Goal: Task Accomplishment & Management: Manage account settings

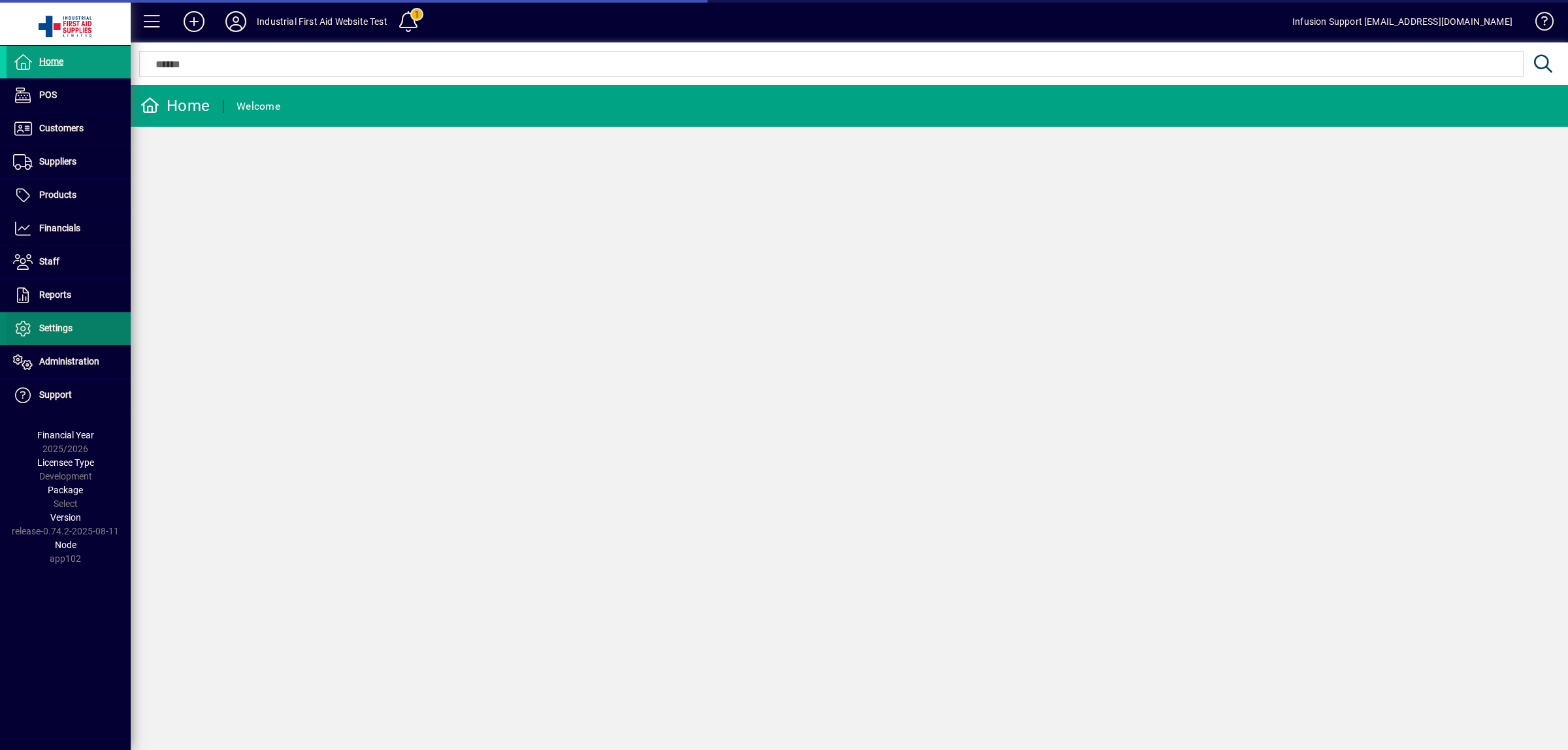
click at [49, 322] on span "Settings" at bounding box center [39, 328] width 66 height 16
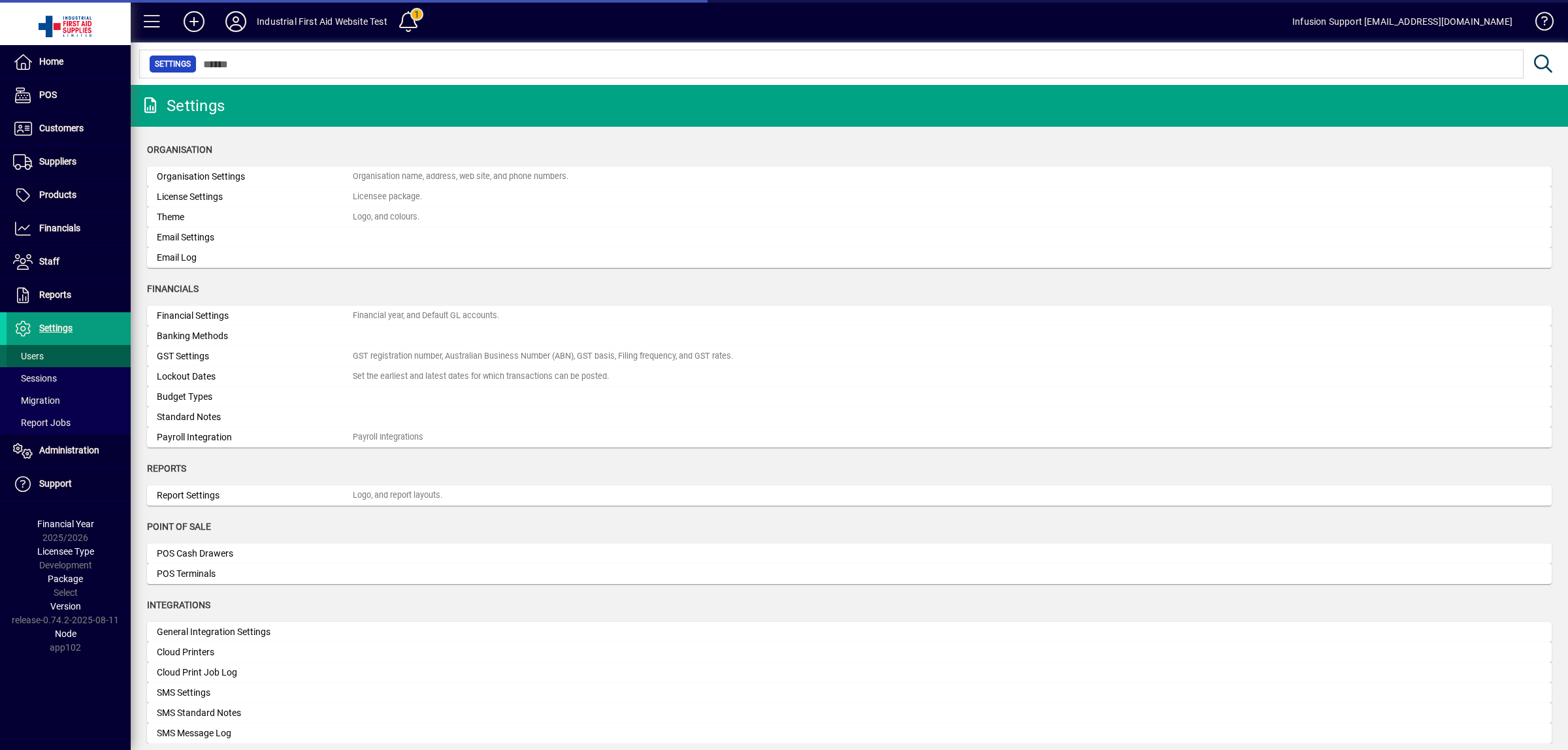
click at [31, 359] on span "Users" at bounding box center [28, 356] width 31 height 10
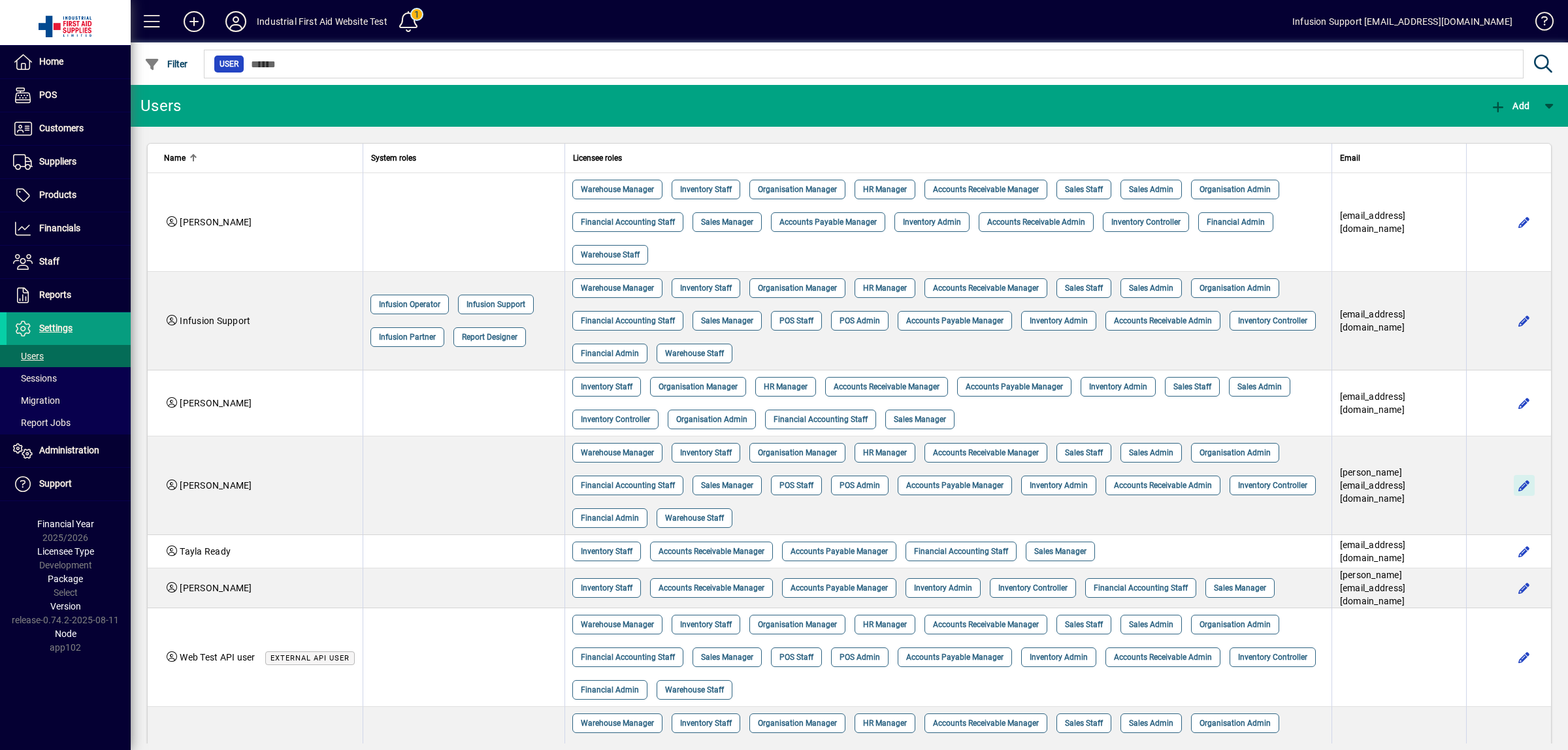
click at [1511, 491] on span "button" at bounding box center [1524, 486] width 31 height 31
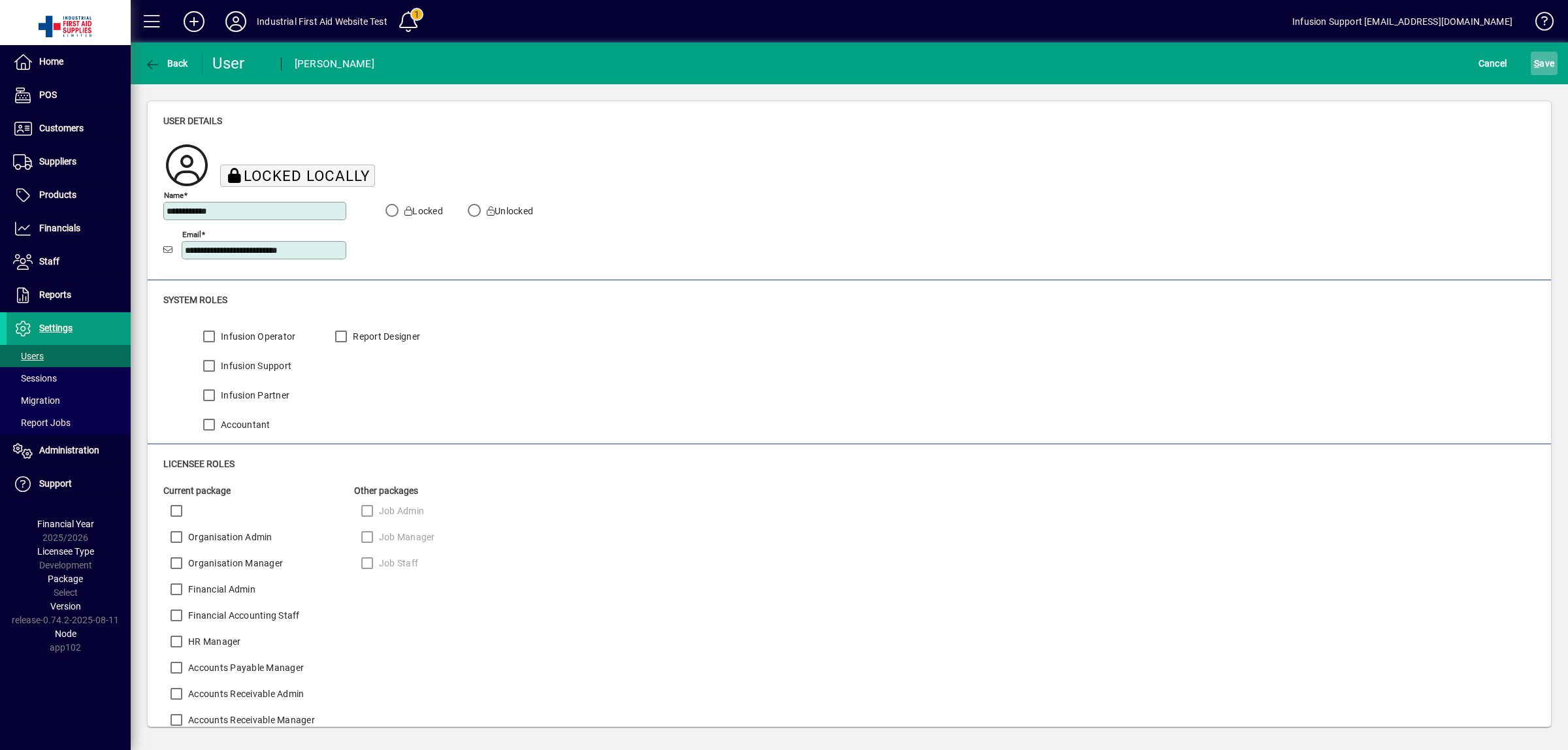
click at [1539, 64] on span "S" at bounding box center [1537, 62] width 5 height 10
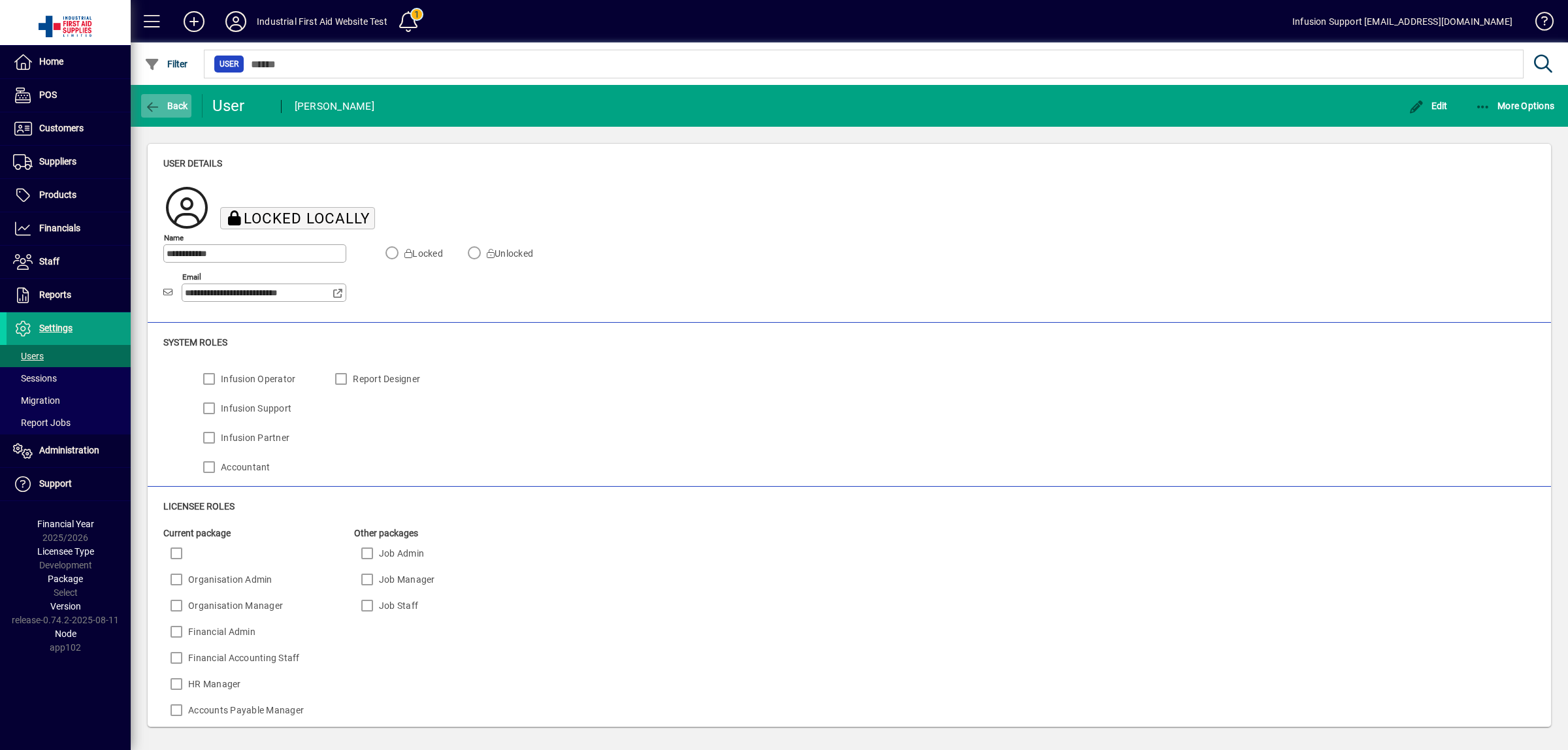
click at [165, 105] on span "Back" at bounding box center [167, 105] width 44 height 10
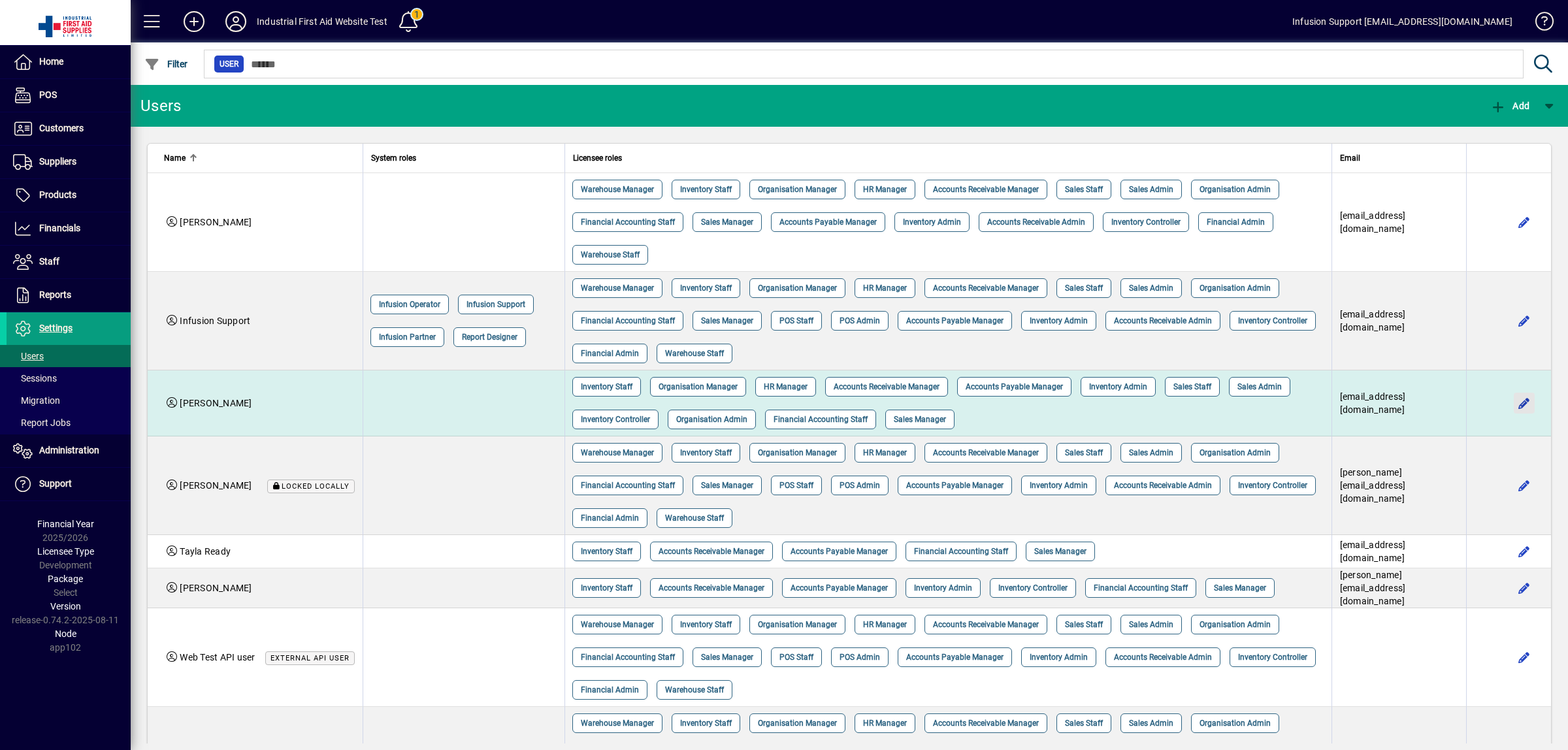
click at [1511, 405] on span "button" at bounding box center [1524, 403] width 31 height 31
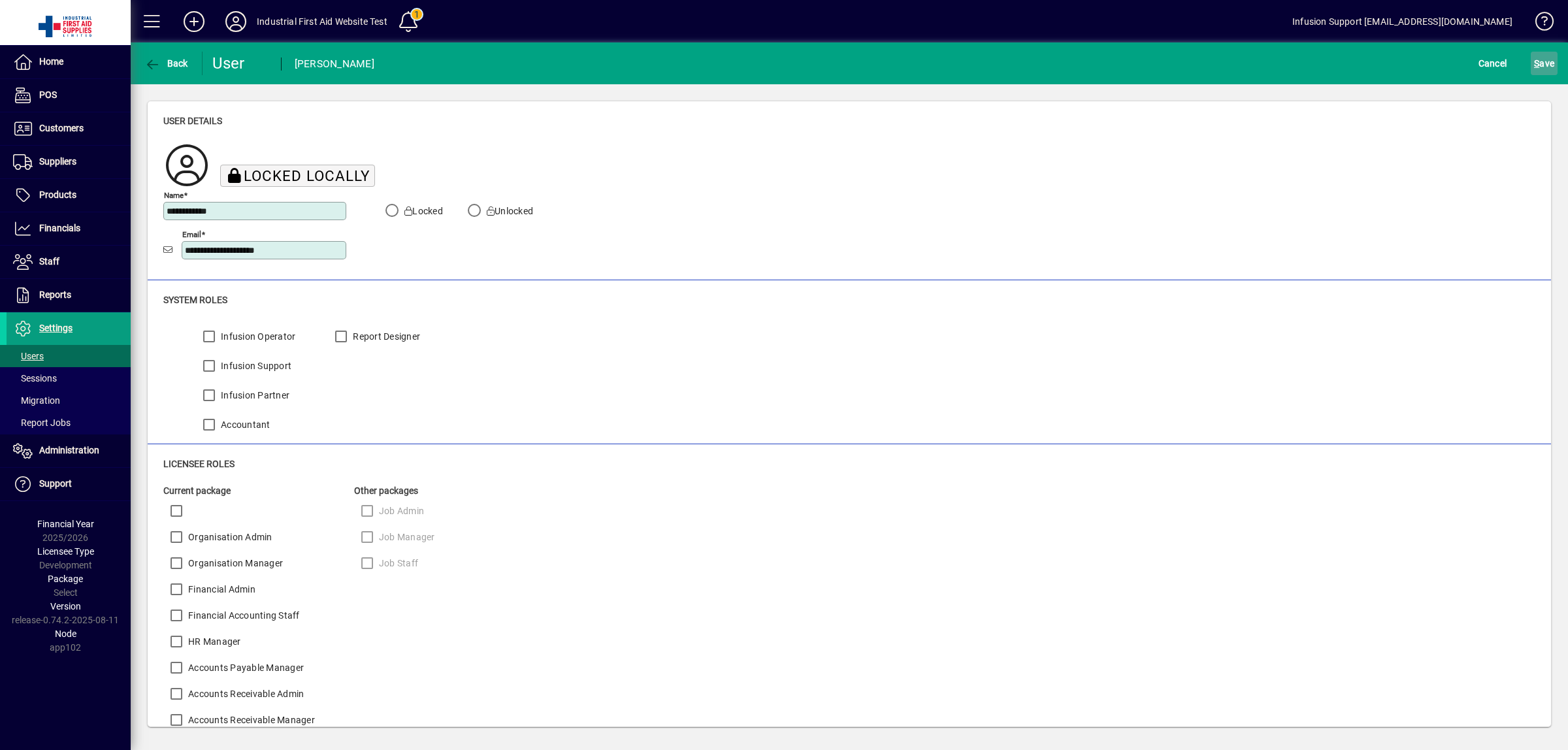
click at [1550, 66] on span "S ave" at bounding box center [1544, 63] width 20 height 21
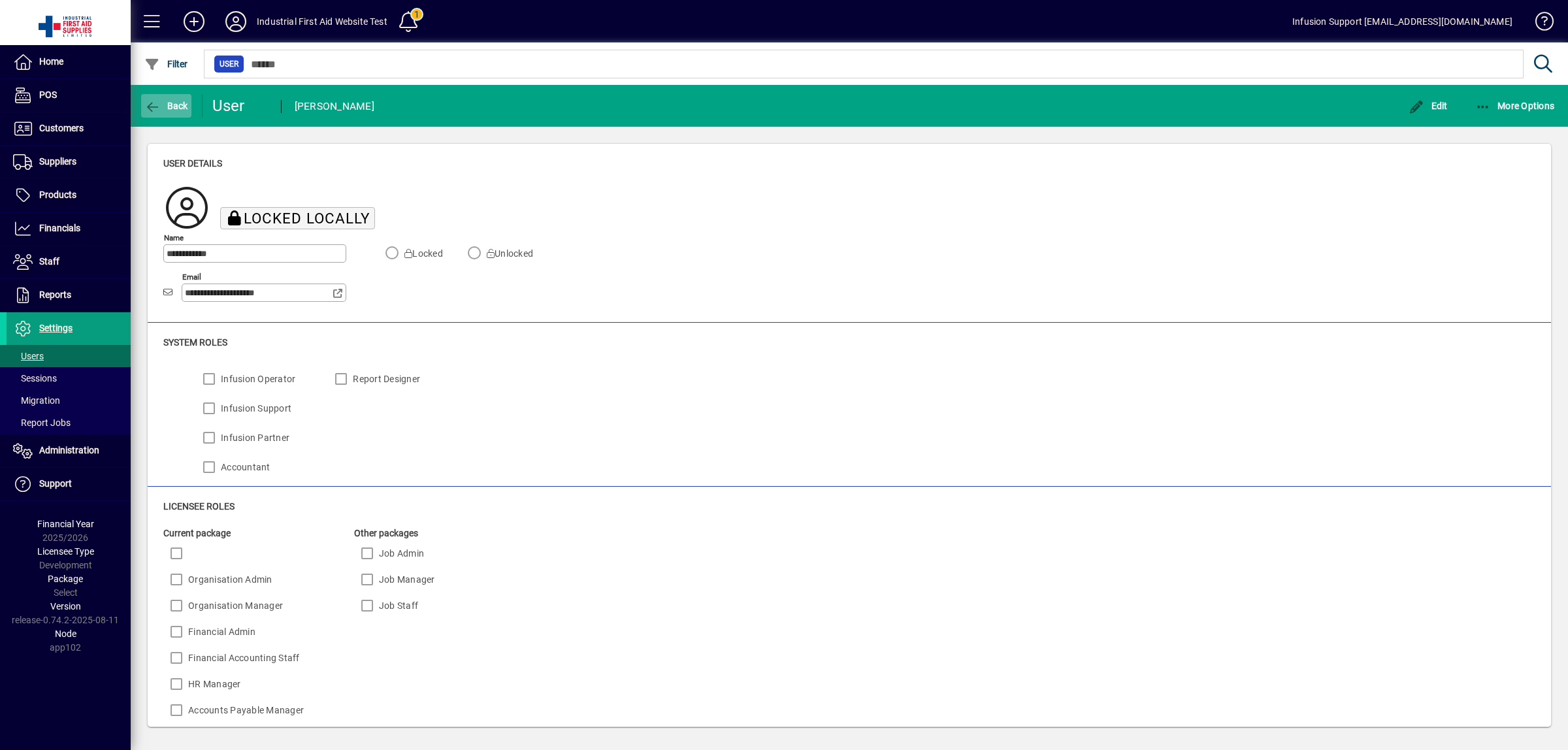
click at [154, 105] on icon "button" at bounding box center [153, 107] width 16 height 13
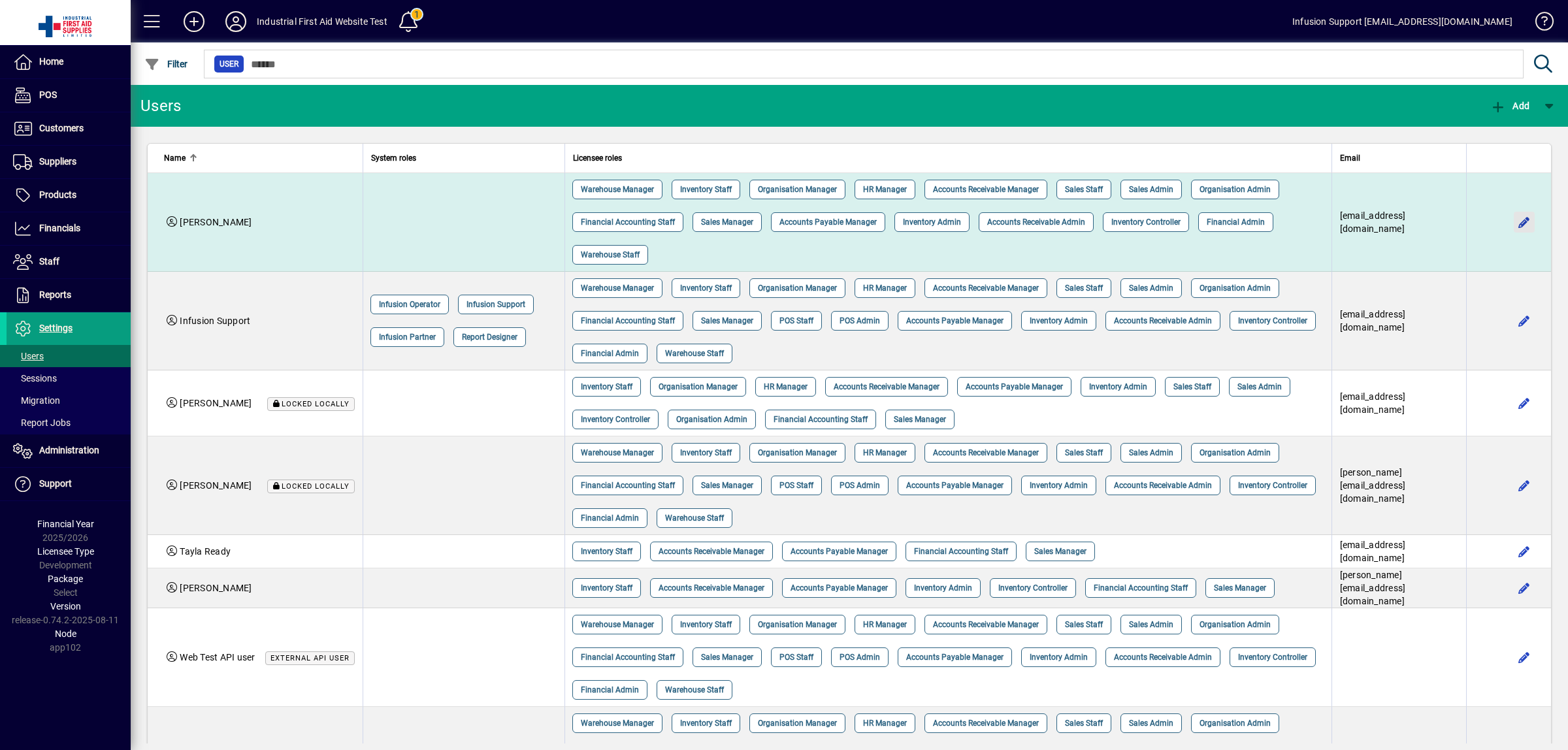
click at [1513, 222] on span "button" at bounding box center [1524, 222] width 31 height 31
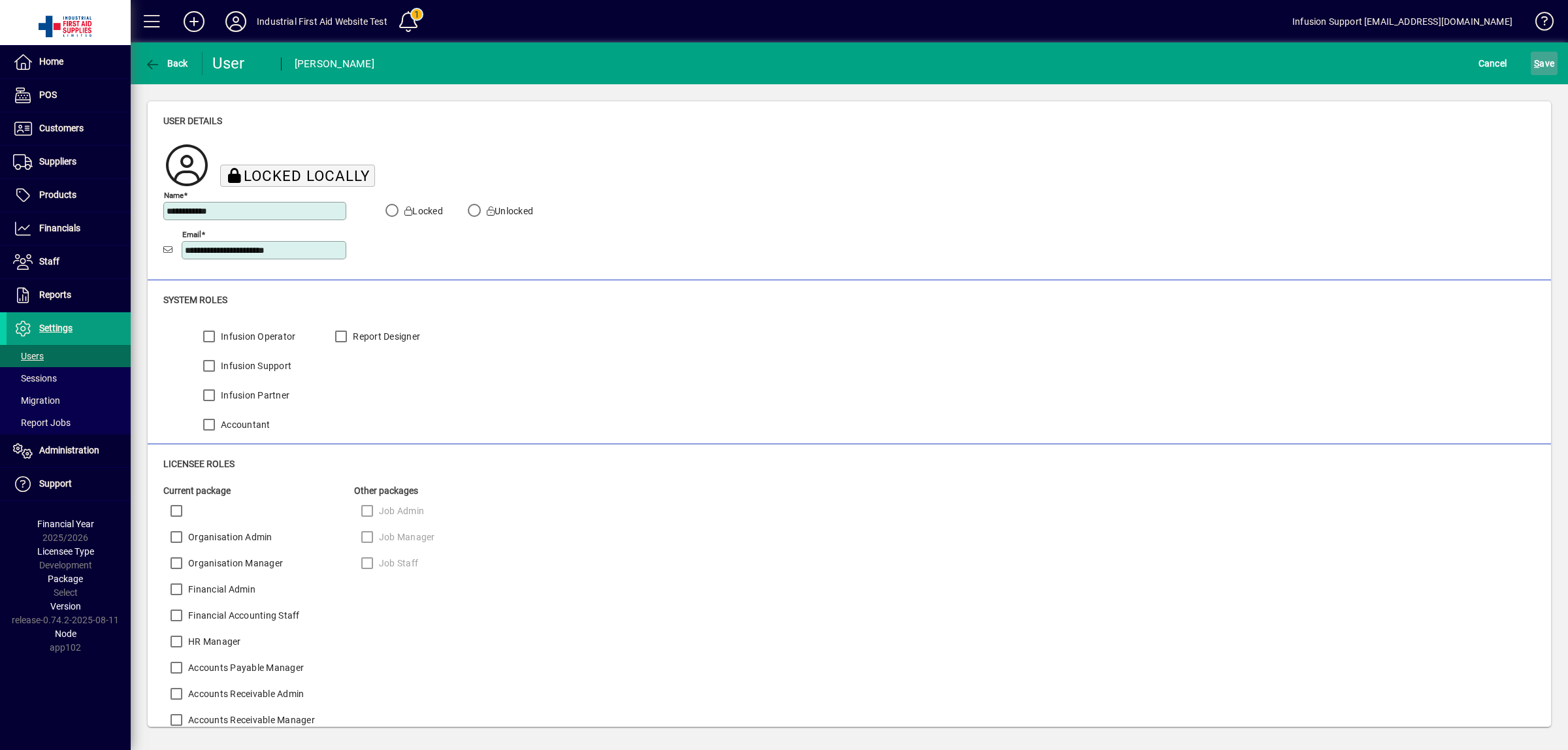
click at [1539, 61] on span "S ave" at bounding box center [1544, 63] width 20 height 21
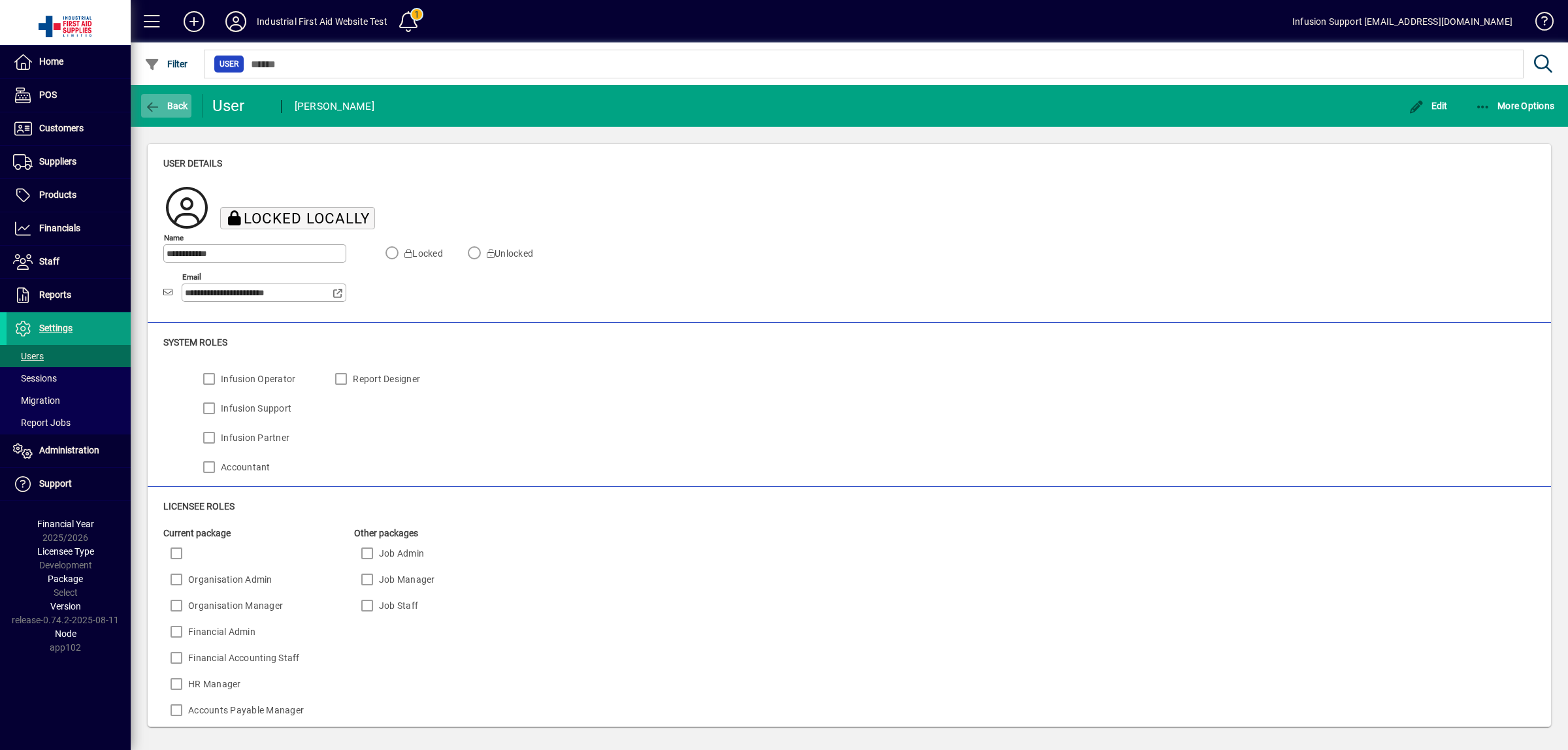
click at [148, 108] on icon "button" at bounding box center [153, 107] width 16 height 13
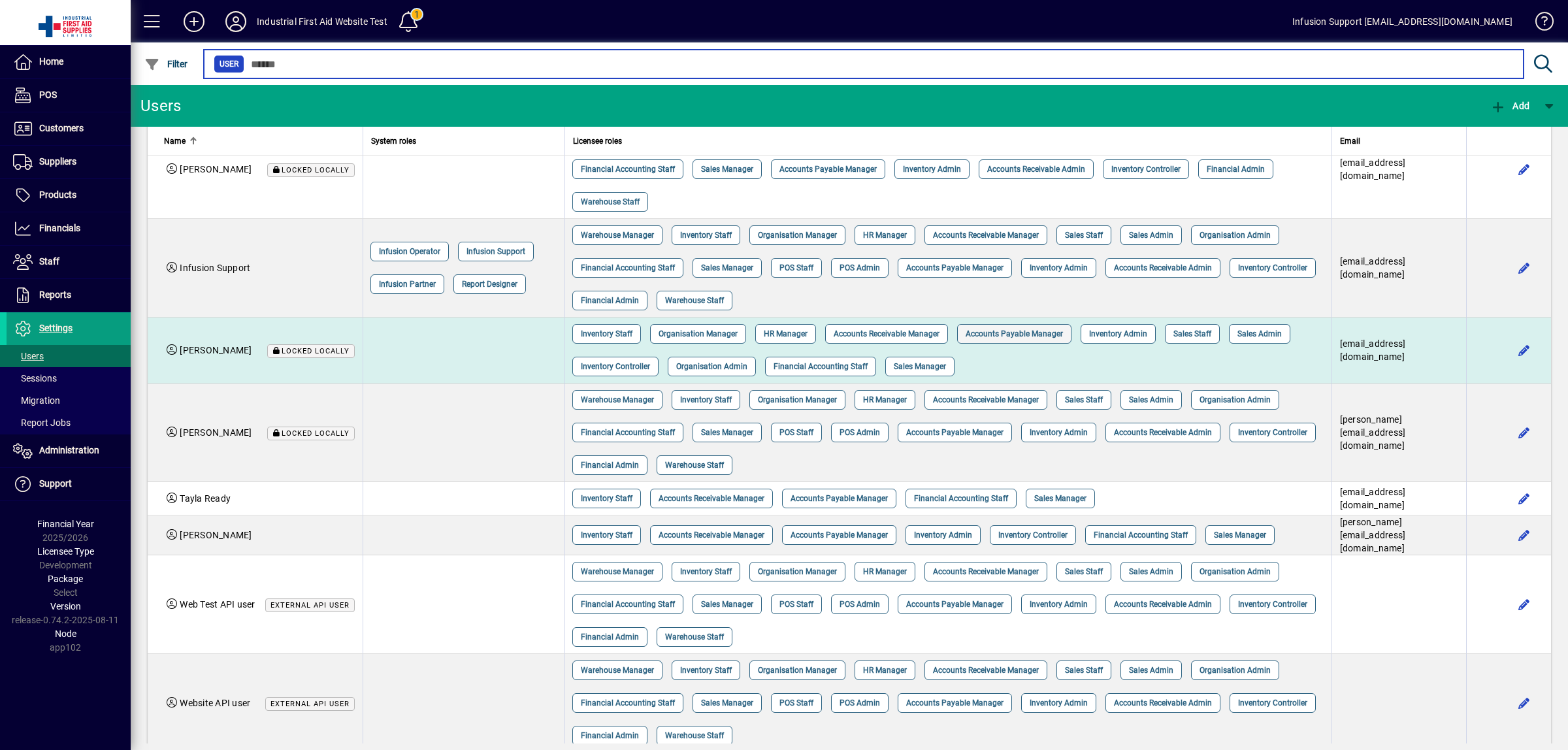
scroll to position [79, 0]
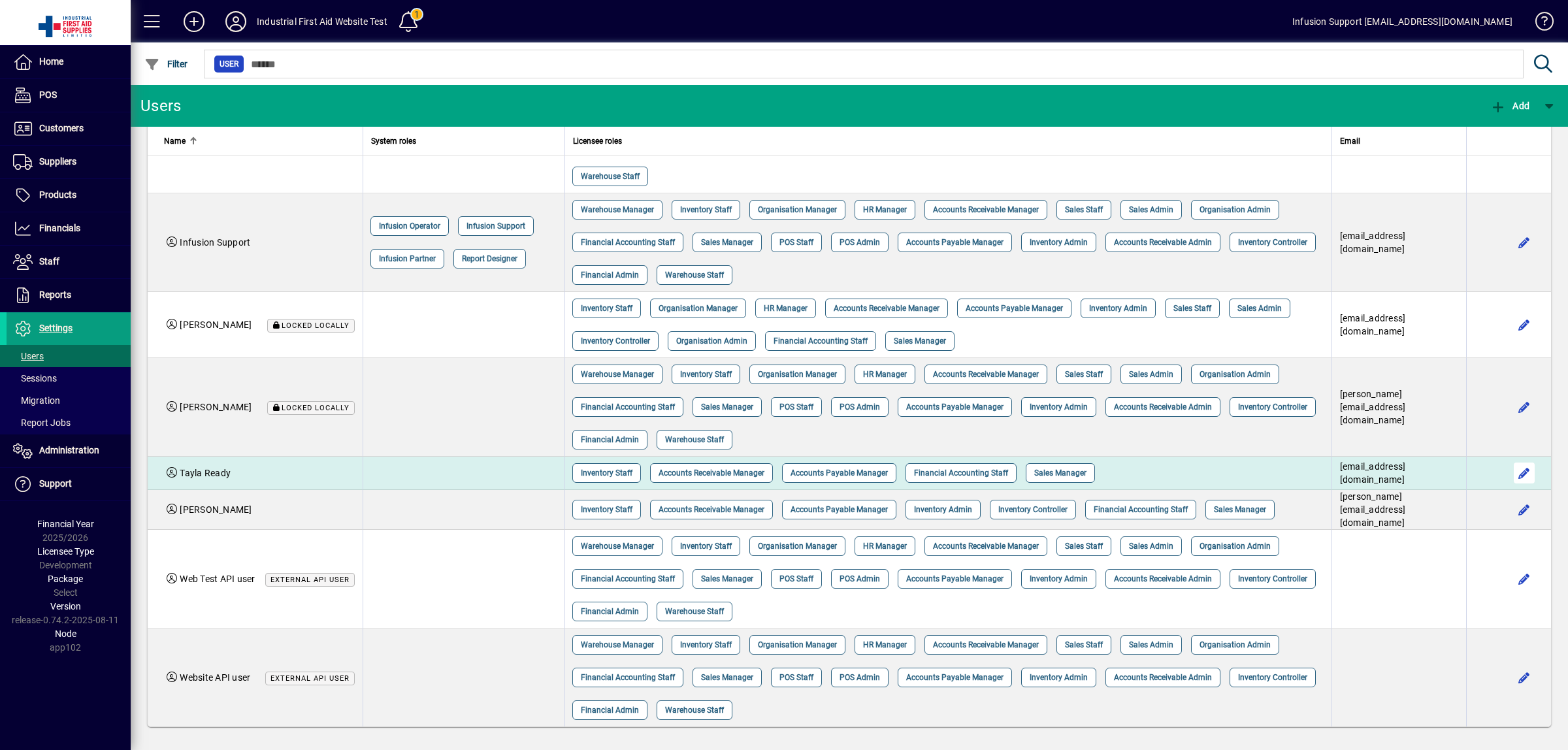
click at [1511, 478] on span "button" at bounding box center [1524, 473] width 31 height 31
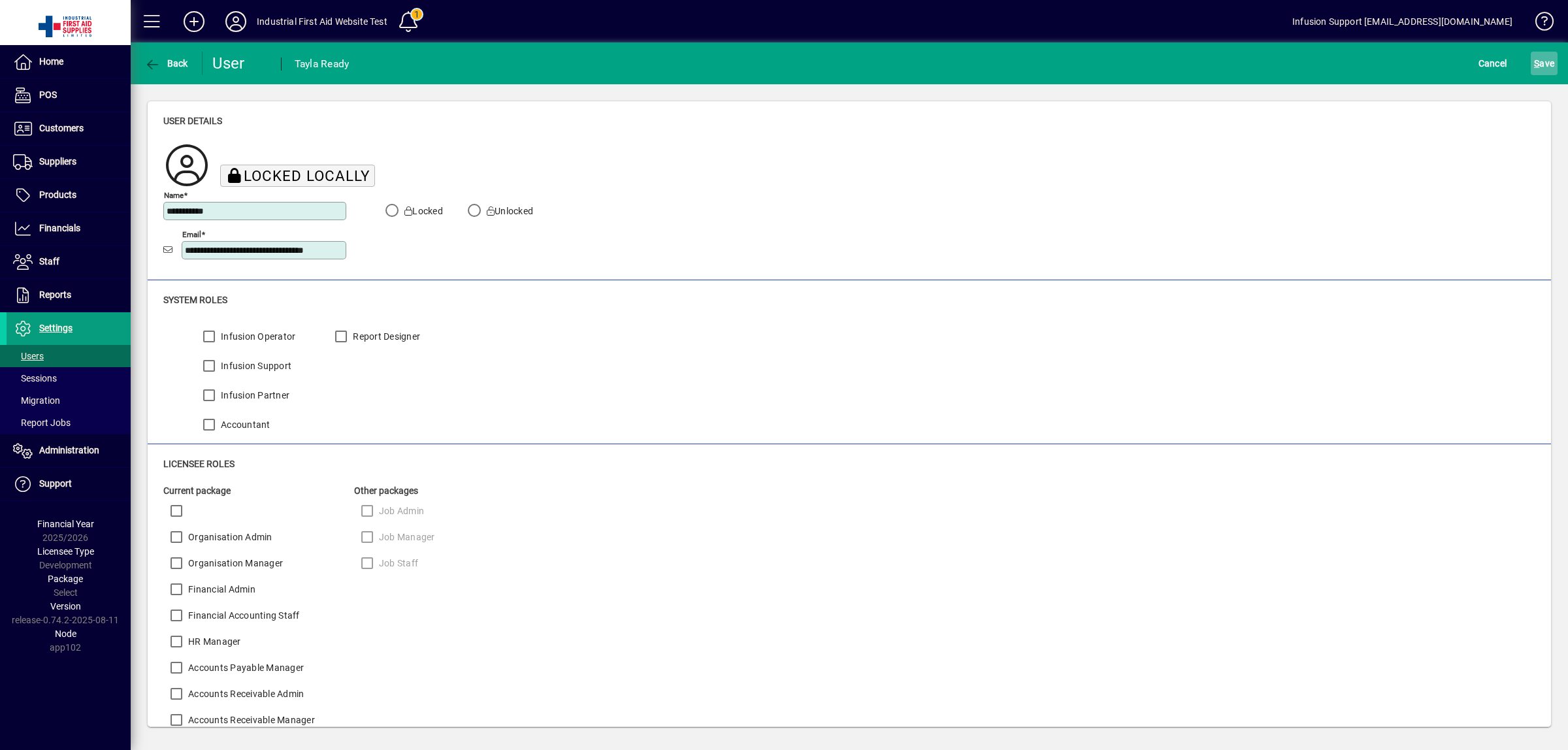
click at [1539, 67] on span "S ave" at bounding box center [1544, 63] width 20 height 21
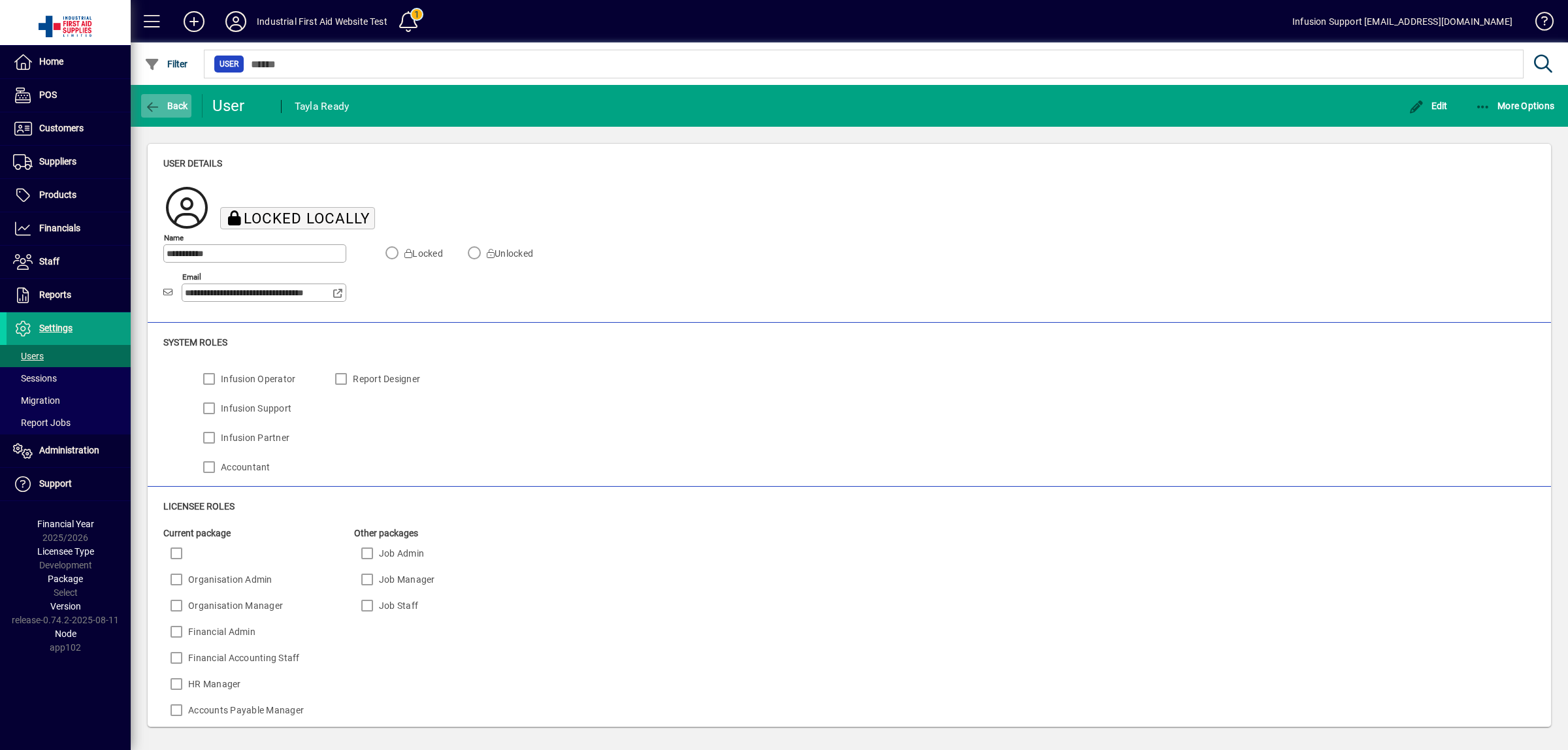
click at [148, 108] on icon "button" at bounding box center [153, 107] width 16 height 13
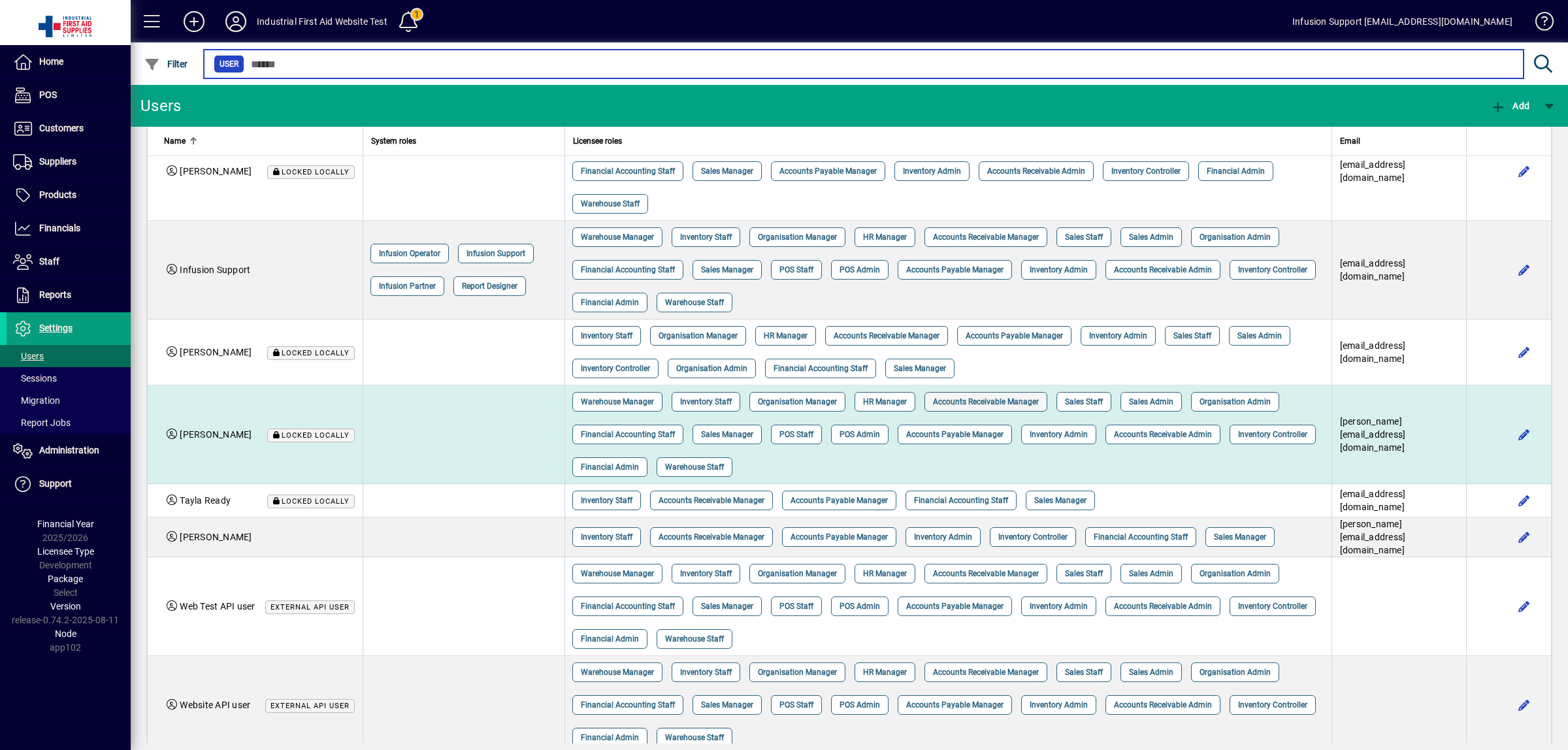
scroll to position [79, 0]
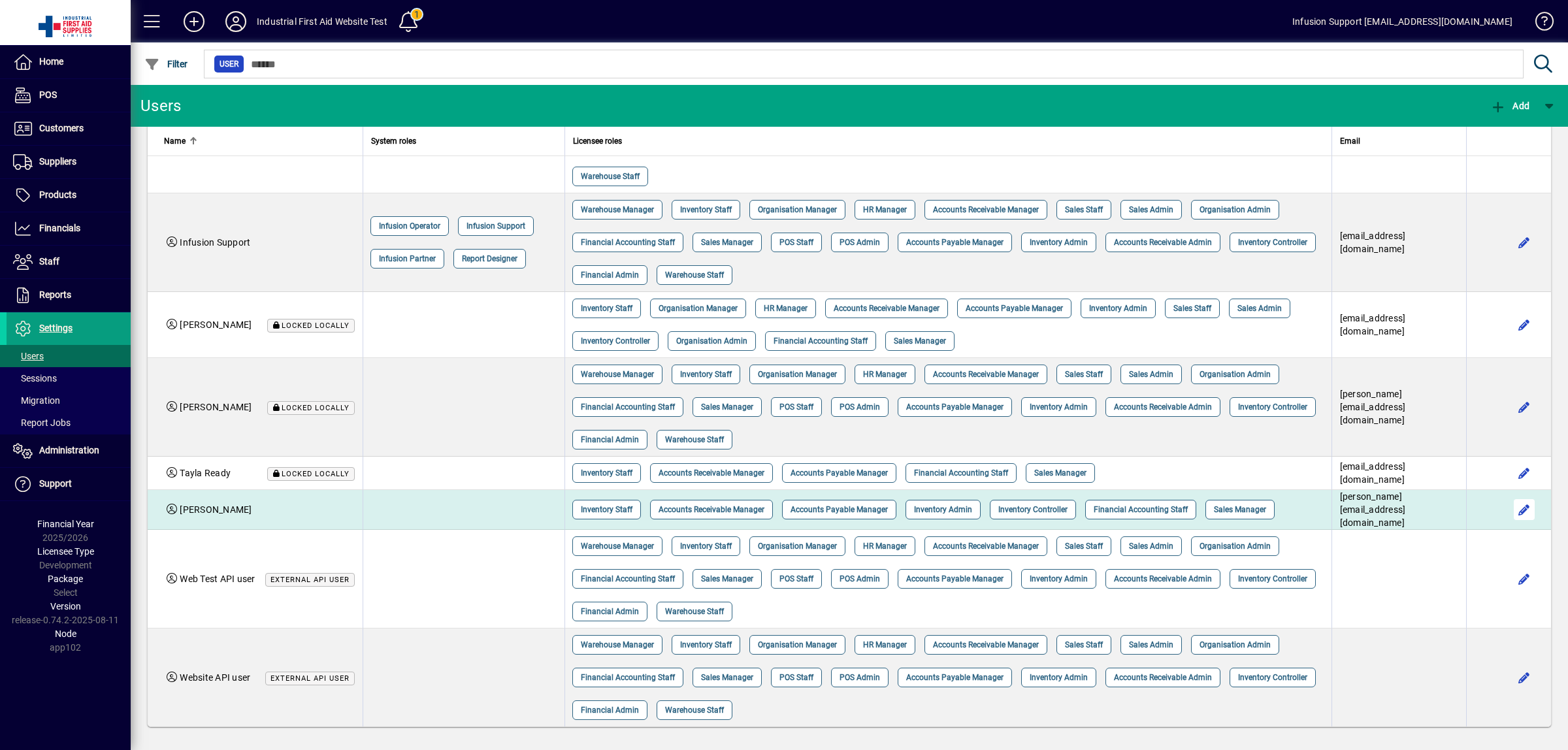
click at [1509, 506] on span "button" at bounding box center [1524, 510] width 31 height 31
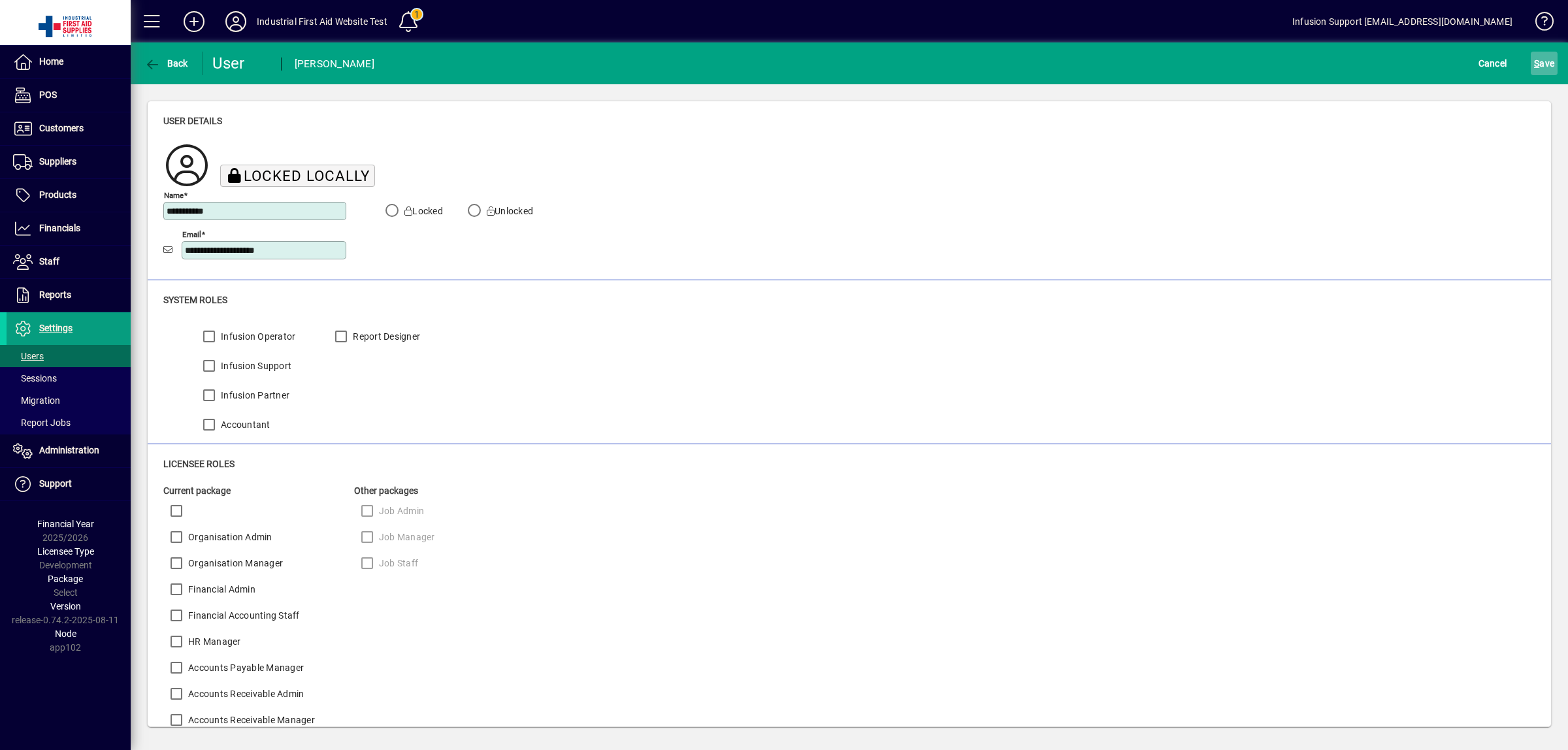
click at [1543, 62] on span "S ave" at bounding box center [1544, 63] width 20 height 21
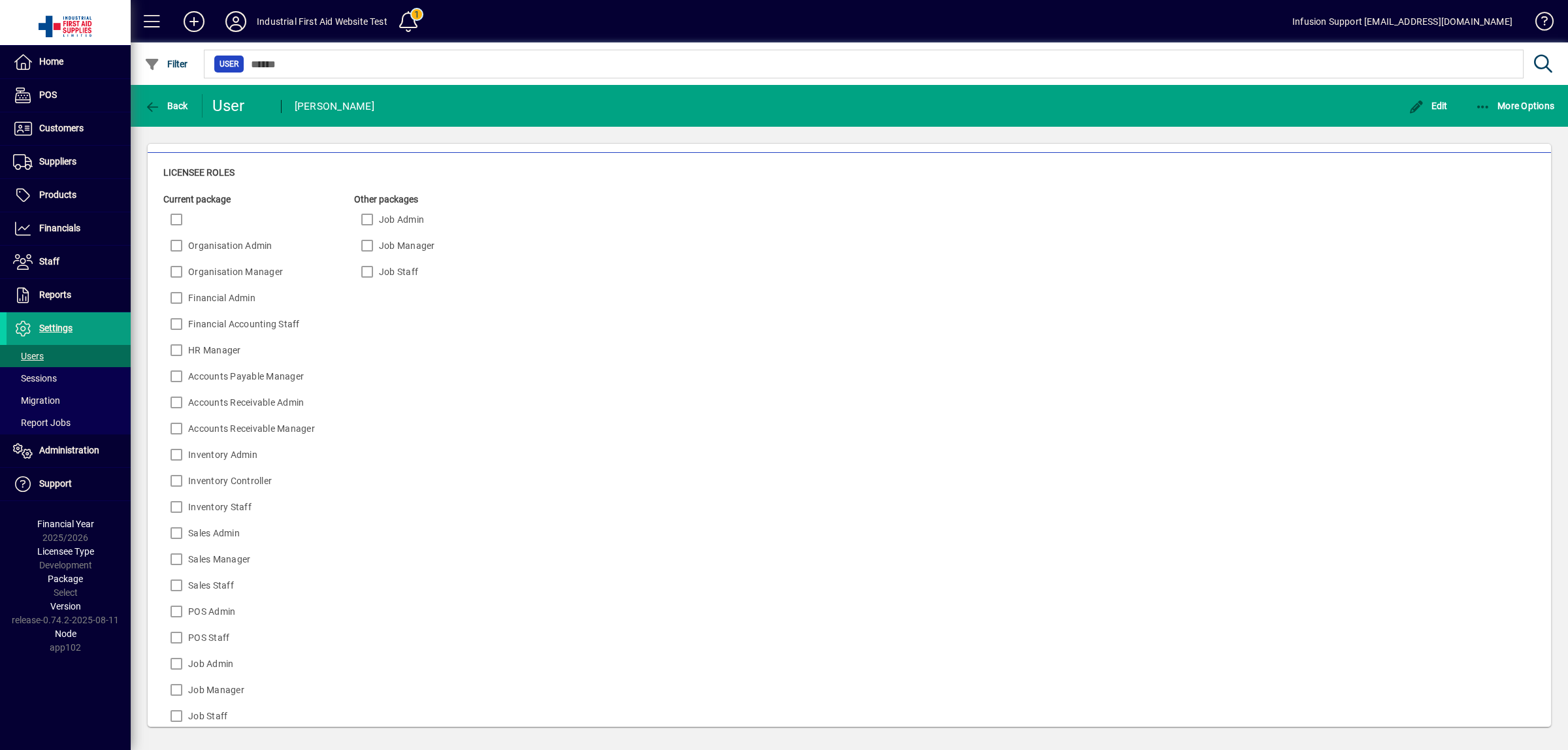
scroll to position [395, 0]
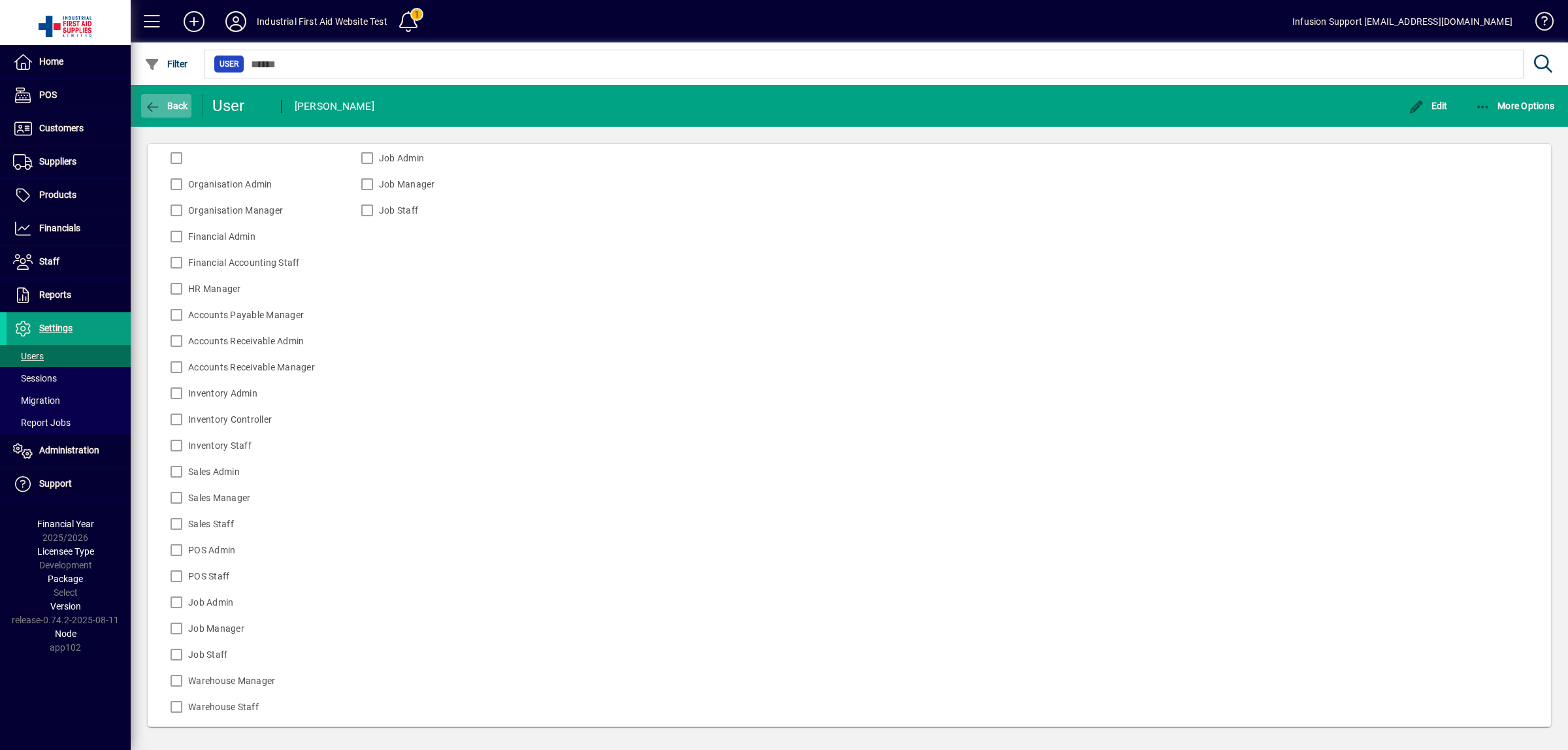
click at [155, 105] on icon "button" at bounding box center [153, 107] width 16 height 13
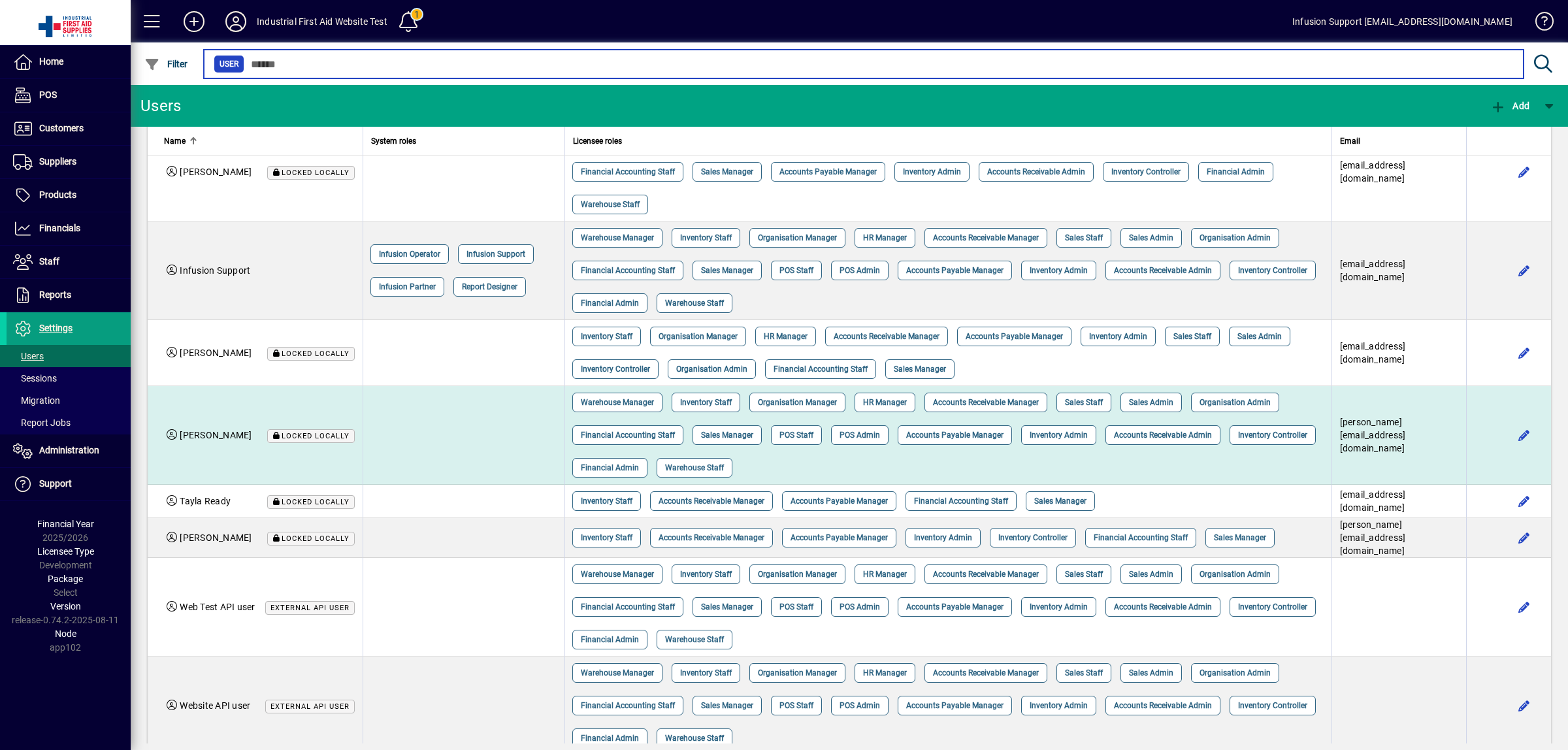
scroll to position [79, 0]
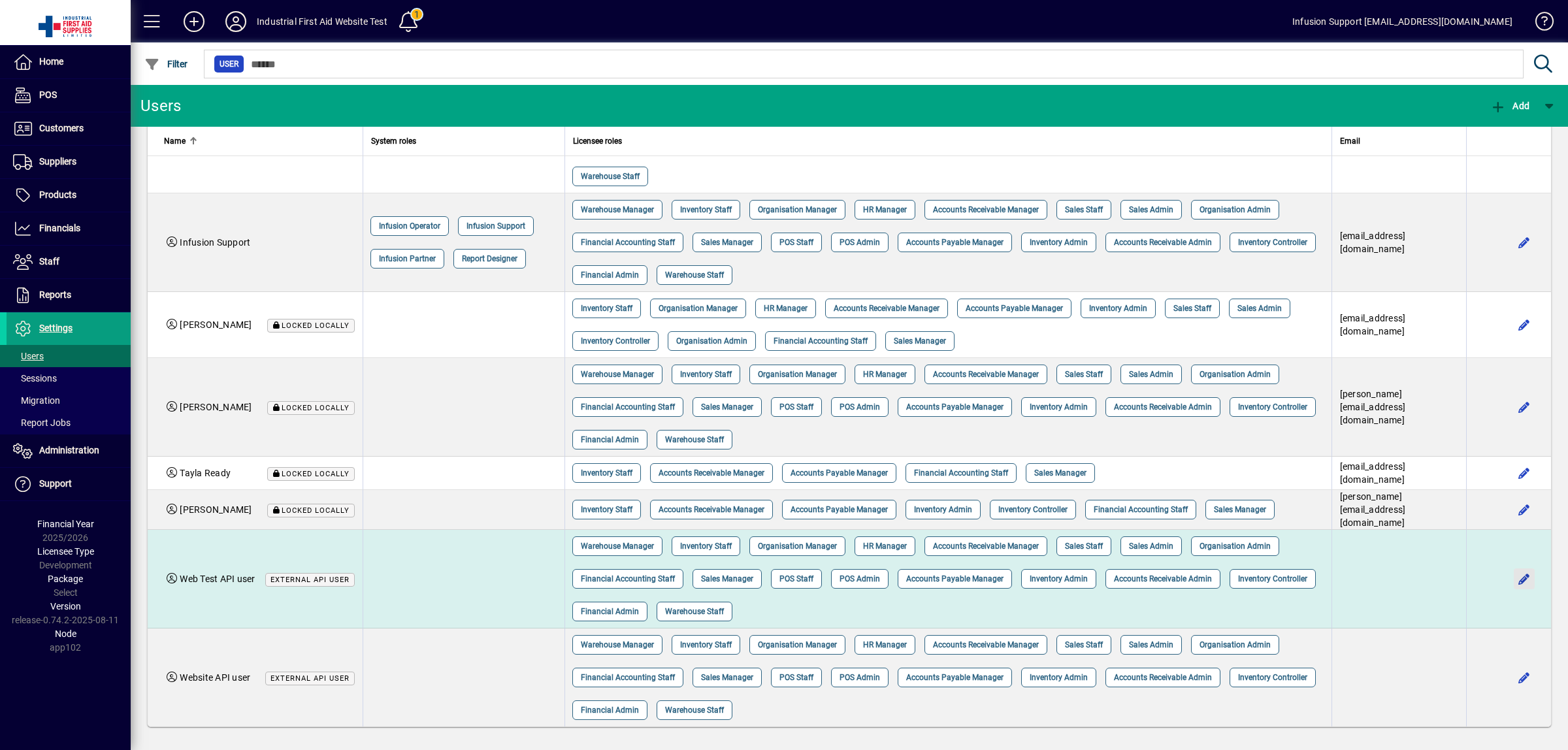
click at [1510, 572] on span "button" at bounding box center [1524, 579] width 31 height 31
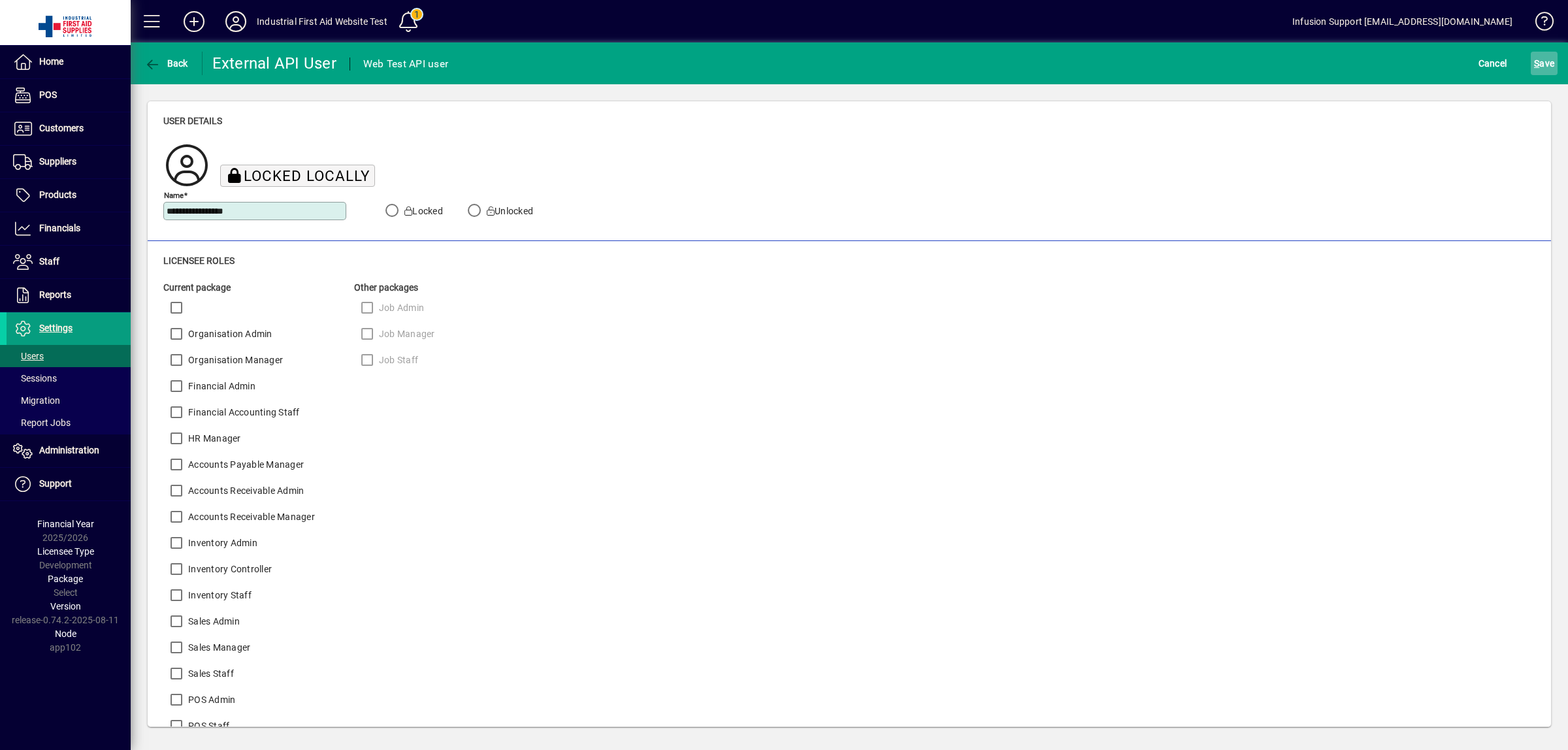
click at [1536, 63] on span "S" at bounding box center [1537, 62] width 5 height 10
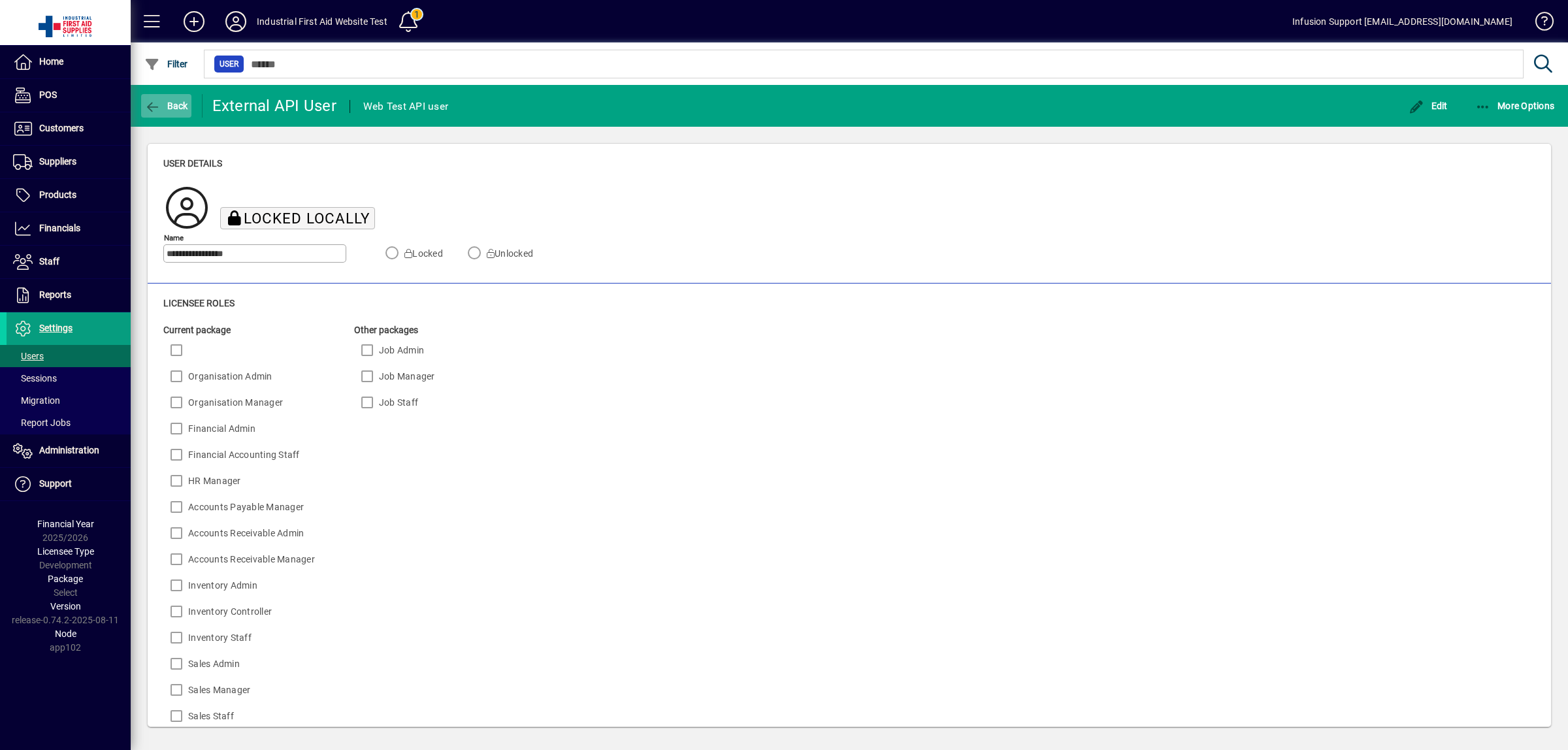
click at [151, 108] on icon "button" at bounding box center [153, 107] width 16 height 13
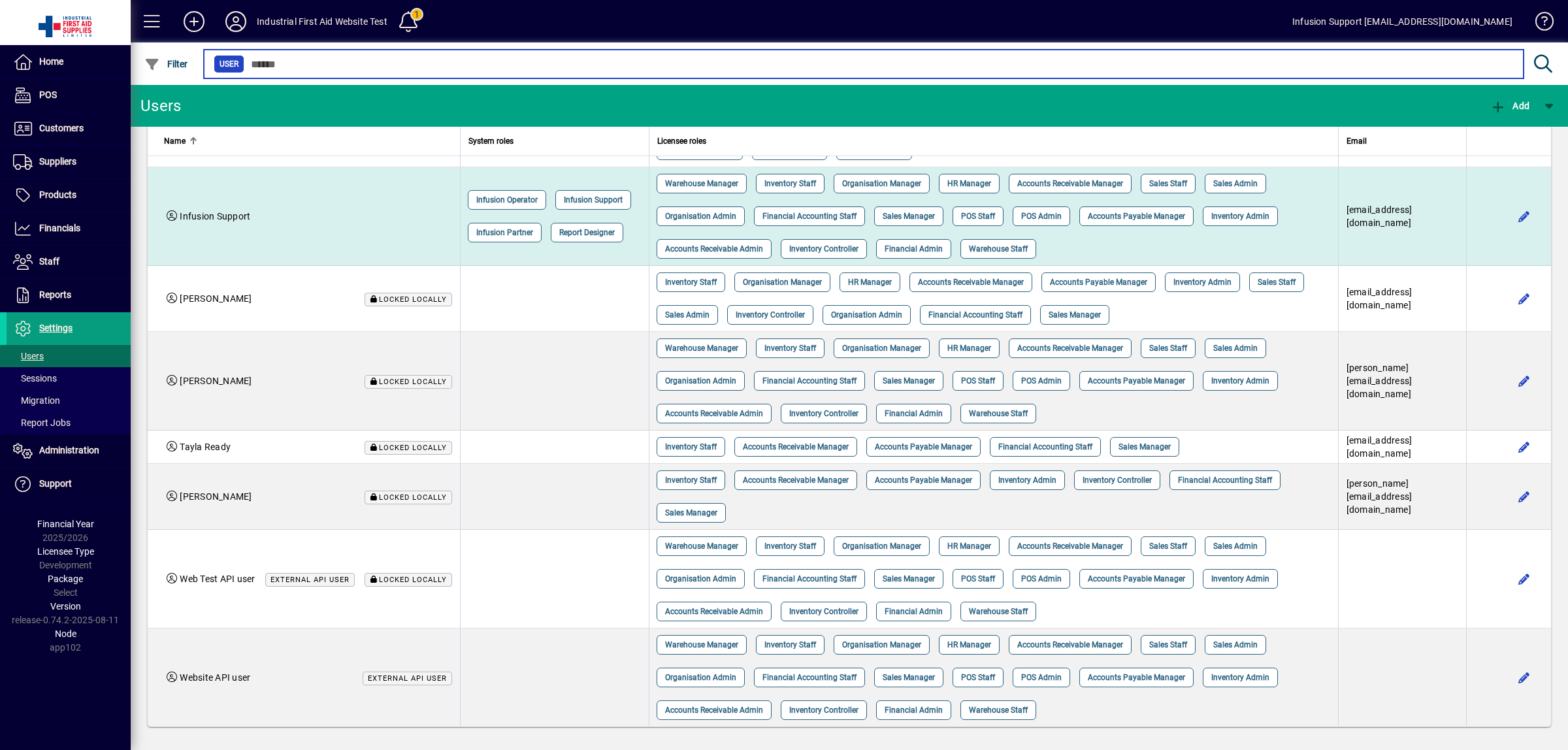
scroll to position [112, 0]
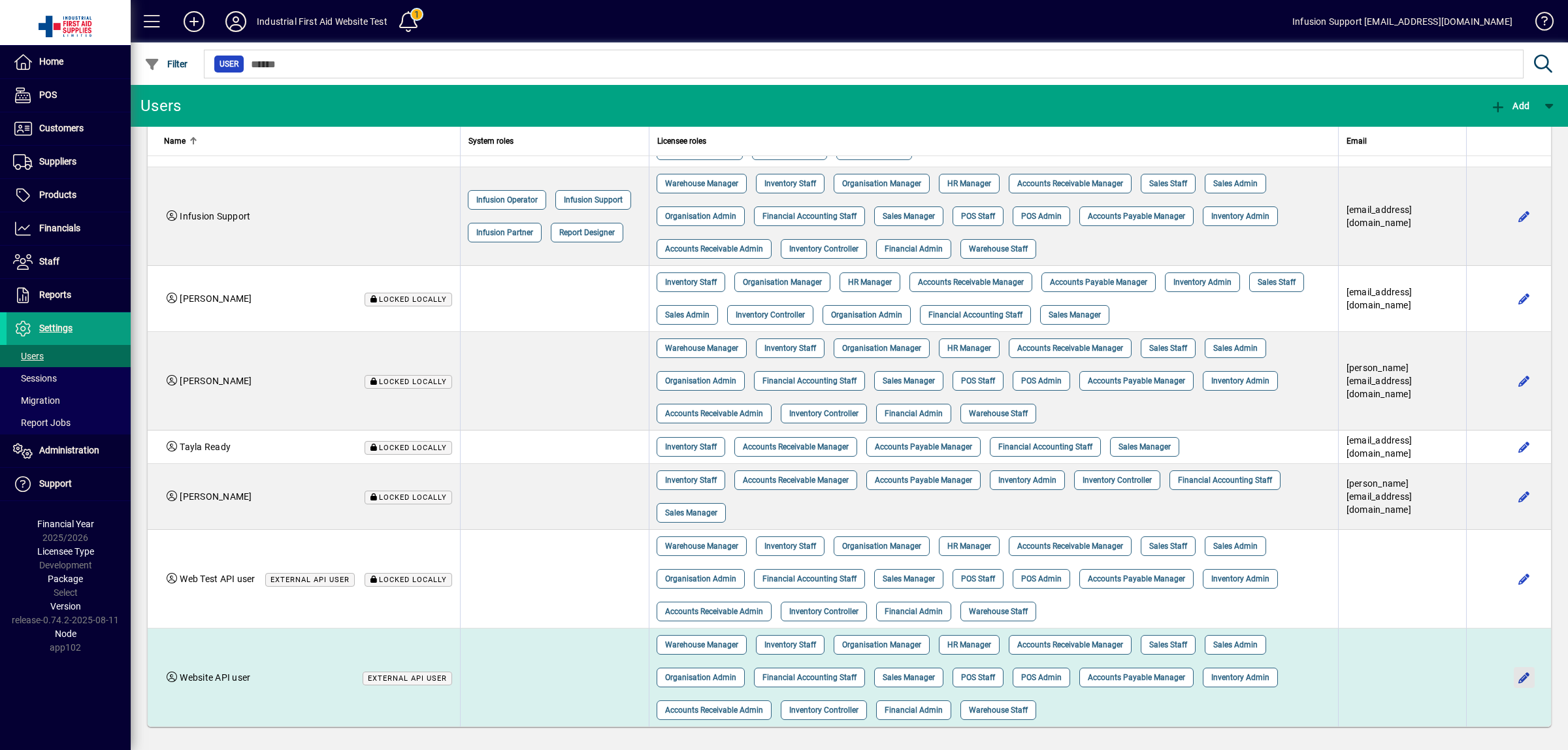
click at [1508, 675] on span "button" at bounding box center [1524, 678] width 31 height 31
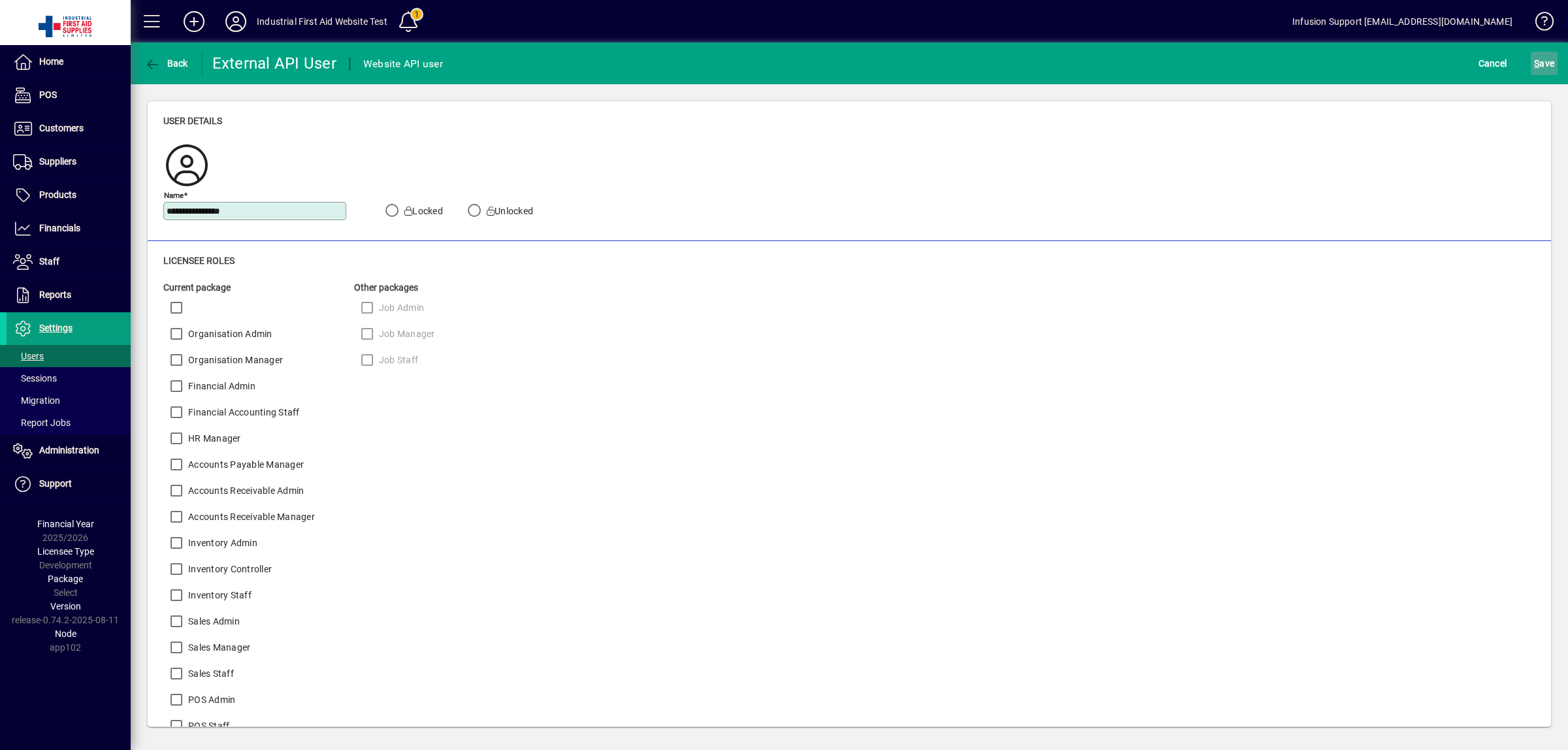
click at [1541, 66] on span "S ave" at bounding box center [1544, 63] width 20 height 21
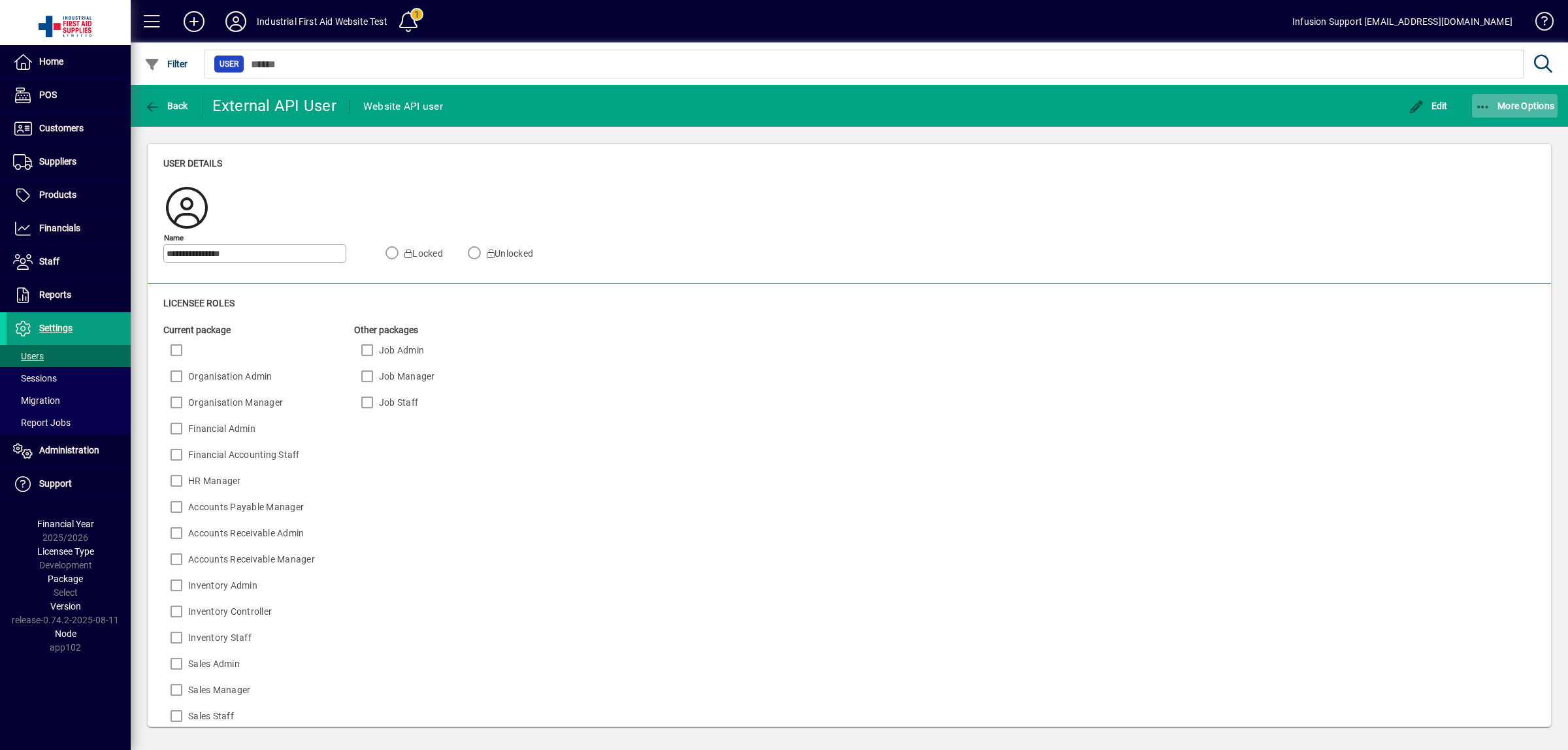
click at [1484, 106] on icon "button" at bounding box center [1484, 107] width 16 height 13
click at [1477, 127] on span "Create external API session" at bounding box center [1491, 134] width 134 height 16
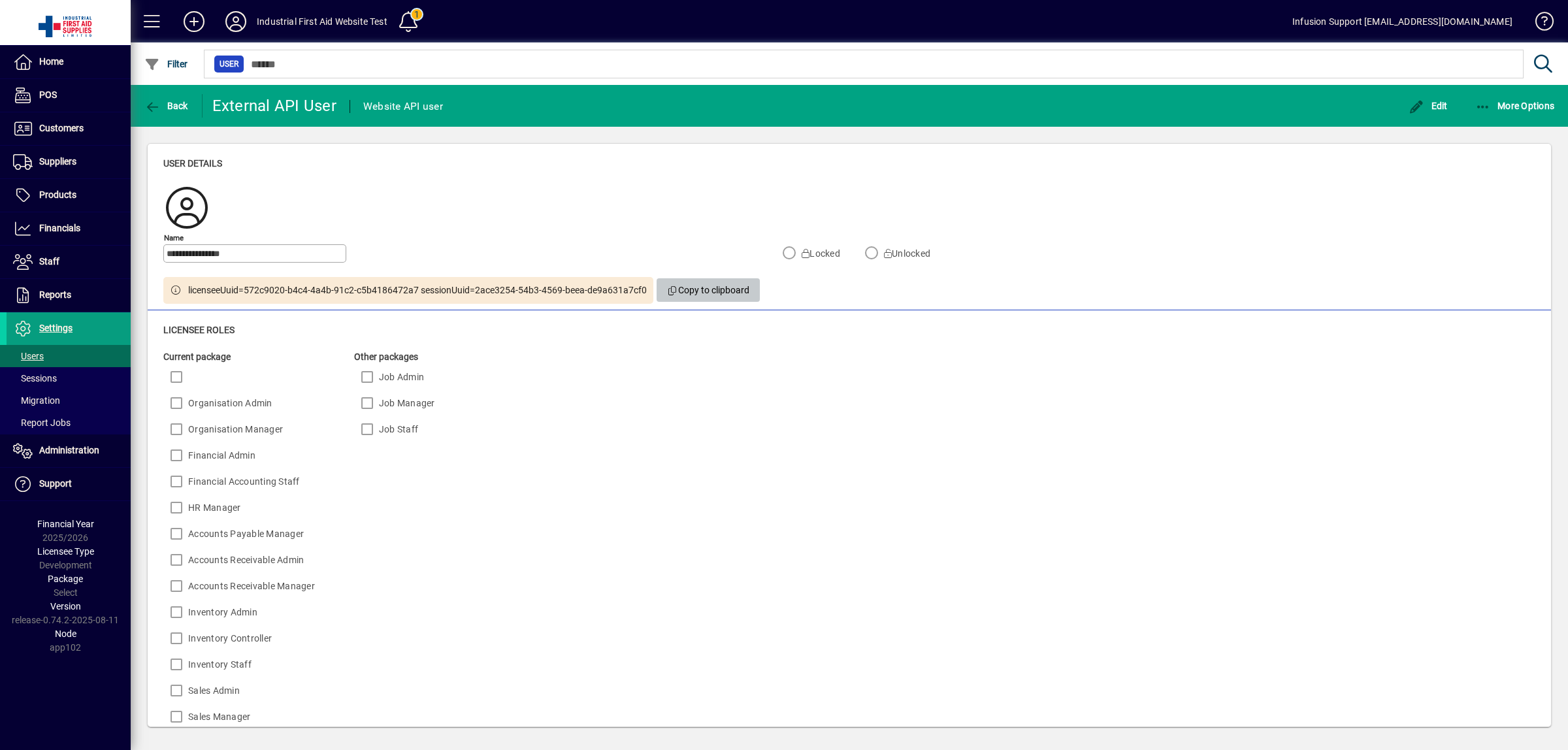
click at [709, 295] on span "Copy to clipboard" at bounding box center [708, 291] width 83 height 22
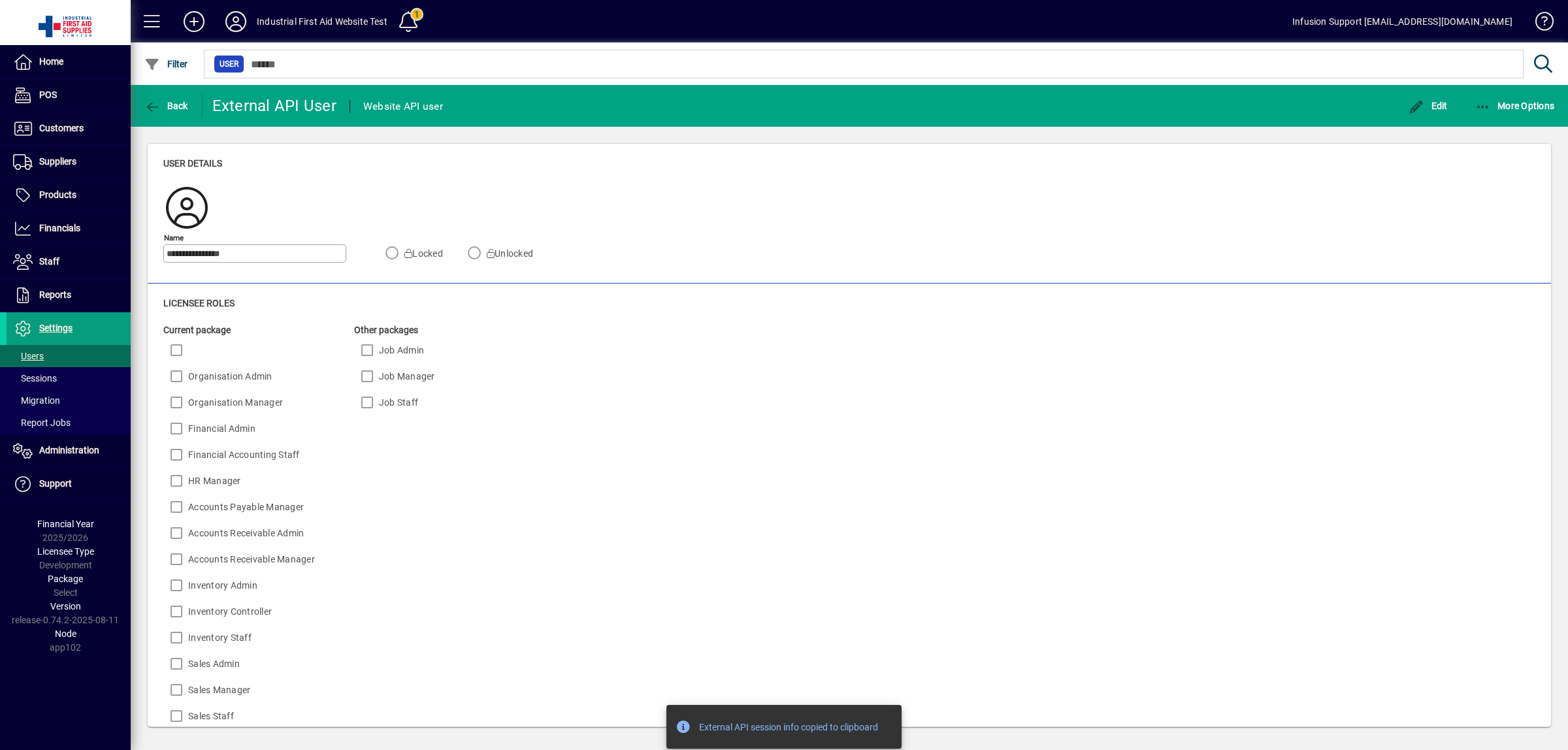
click at [1047, 553] on div "Current package Organisation Admin Organisation Manager Financial Admin Financi…" at bounding box center [617, 618] width 908 height 589
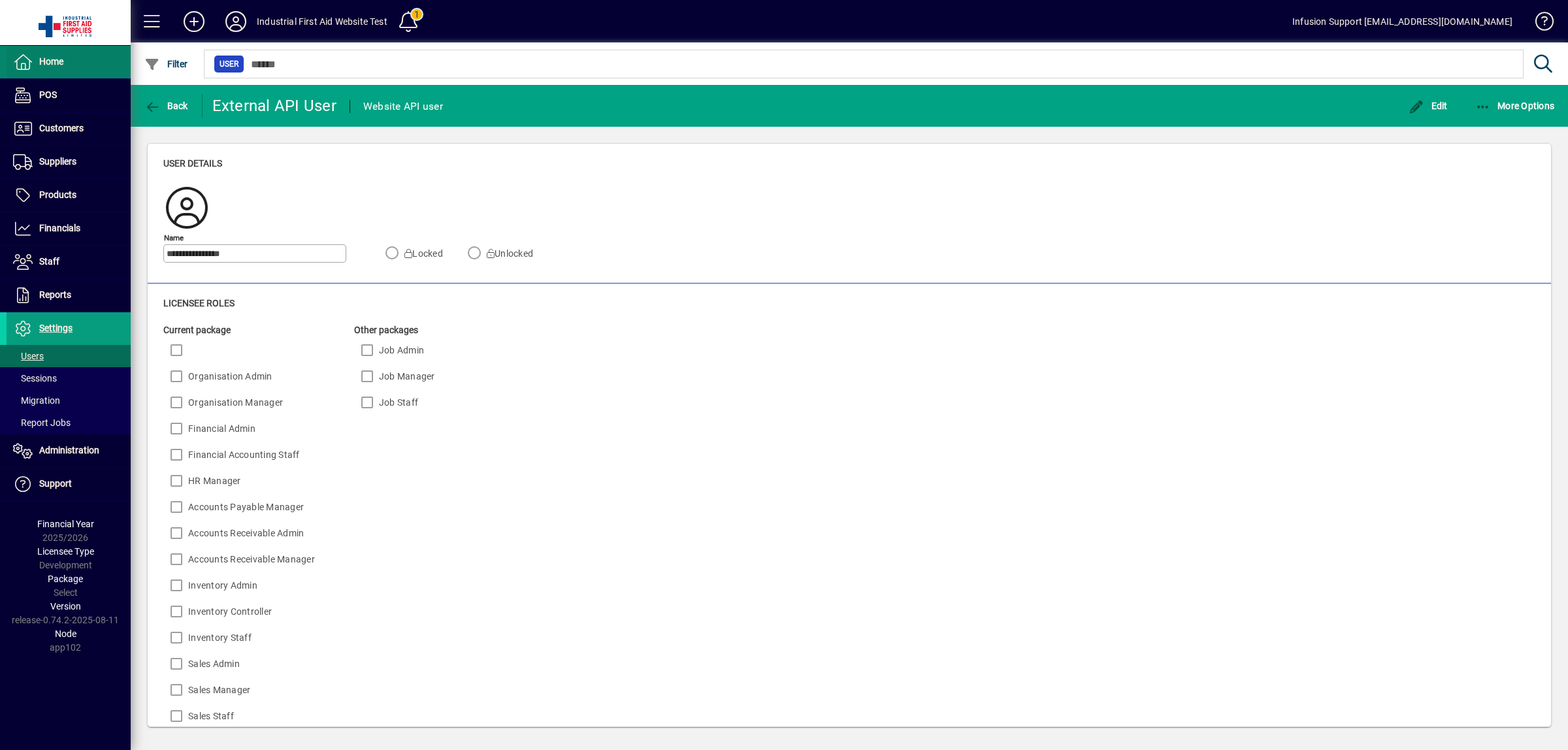
click at [49, 63] on span "Home" at bounding box center [51, 61] width 24 height 10
